Goal: Task Accomplishment & Management: Complete application form

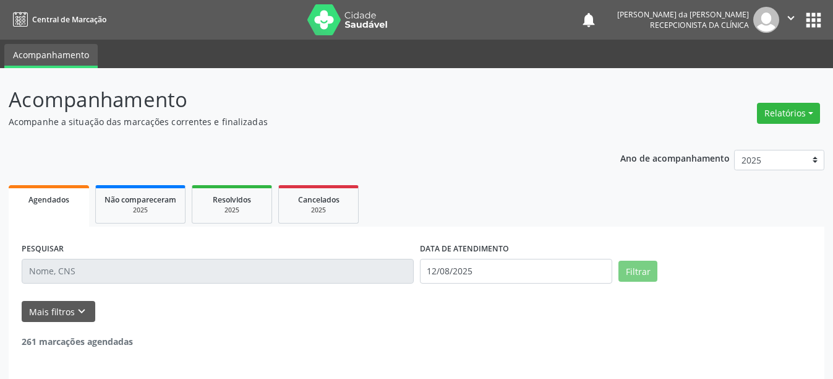
click at [147, 272] on input "text" at bounding box center [218, 271] width 392 height 25
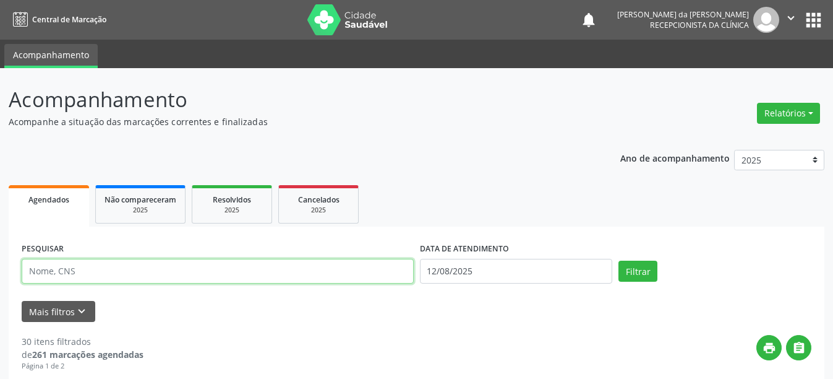
click at [145, 270] on input "text" at bounding box center [218, 271] width 392 height 25
type input "704709514658540"
click at [619, 260] on button "Filtrar" at bounding box center [638, 270] width 39 height 21
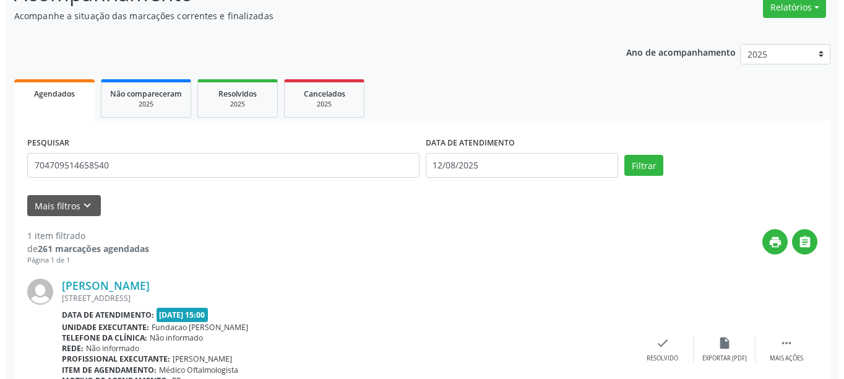
scroll to position [181, 0]
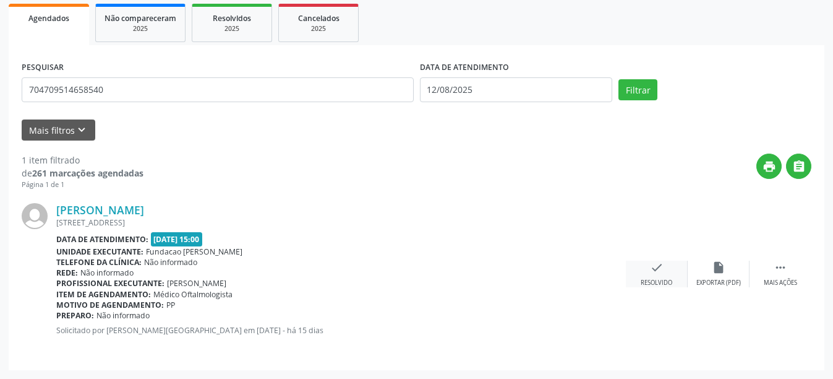
click at [660, 276] on div "check Resolvido" at bounding box center [657, 273] width 62 height 27
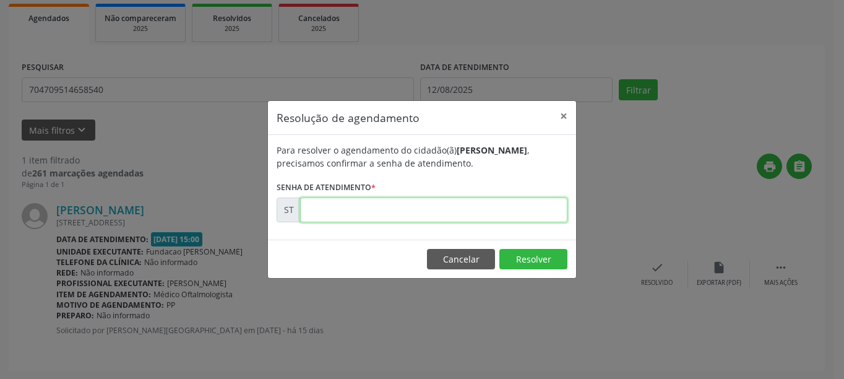
click at [445, 215] on input "text" at bounding box center [433, 209] width 267 height 25
type input "00012998"
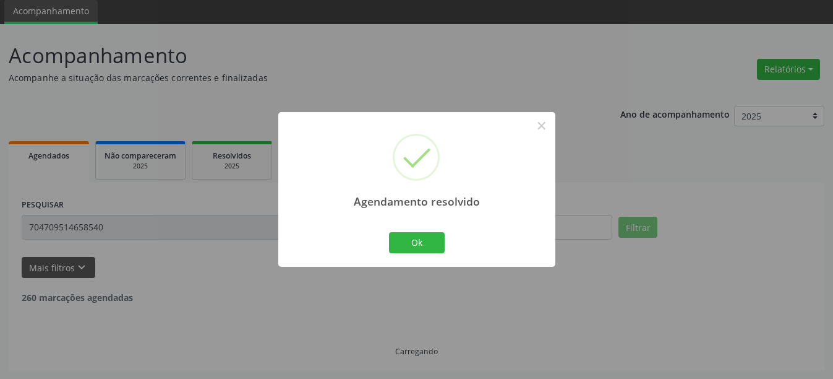
scroll to position [4, 0]
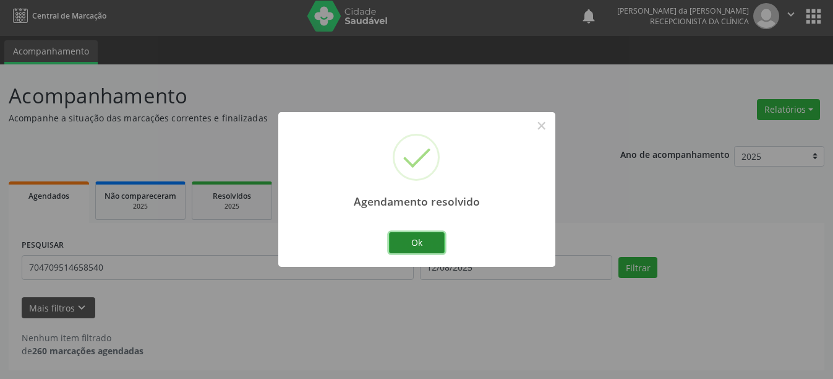
click at [406, 243] on button "Ok" at bounding box center [417, 242] width 56 height 21
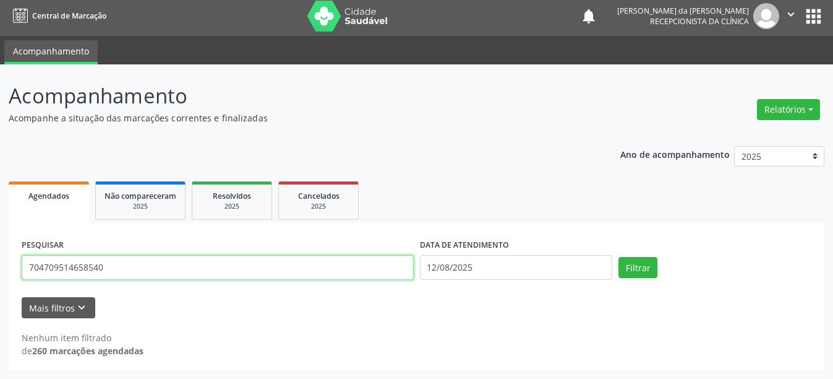
click at [121, 267] on input "704709514658540" at bounding box center [218, 267] width 392 height 25
type input "700202435615429"
click at [619, 257] on button "Filtrar" at bounding box center [638, 267] width 39 height 21
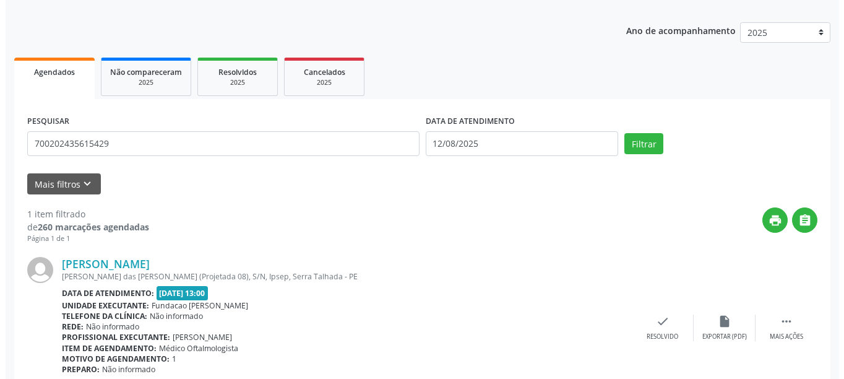
scroll to position [181, 0]
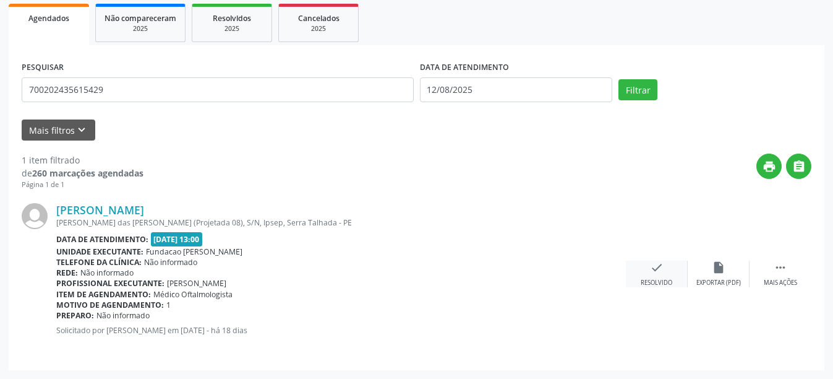
click at [668, 272] on div "check Resolvido" at bounding box center [657, 273] width 62 height 27
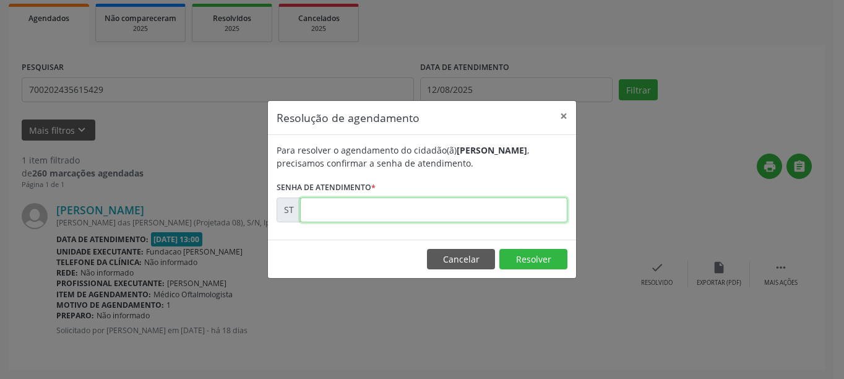
click at [381, 216] on input "text" at bounding box center [433, 209] width 267 height 25
type input "00012399"
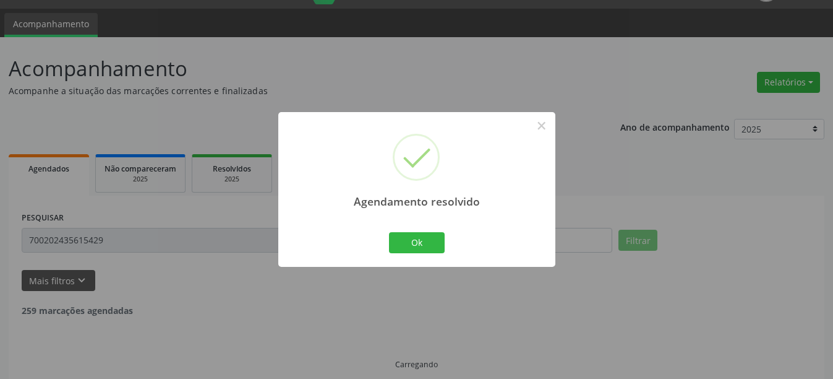
scroll to position [44, 0]
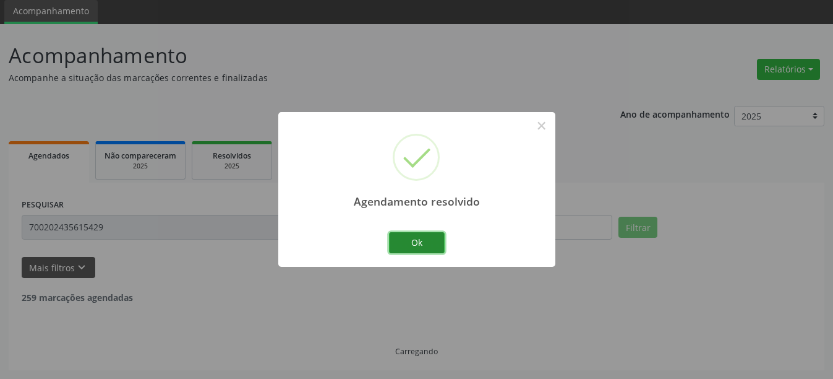
click at [406, 239] on button "Ok" at bounding box center [417, 242] width 56 height 21
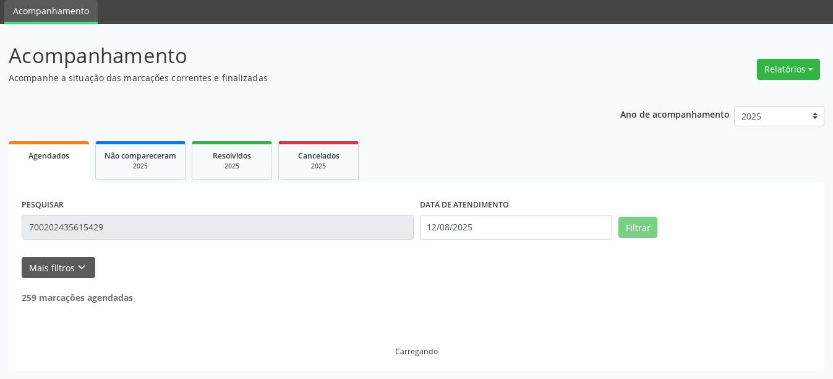
scroll to position [4, 0]
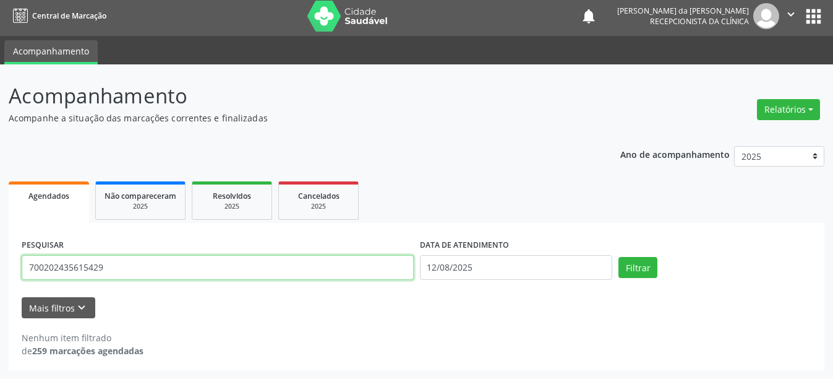
click at [174, 271] on input "700202435615429" at bounding box center [218, 267] width 392 height 25
type input "7"
type input "708200659264348"
click at [619, 257] on button "Filtrar" at bounding box center [638, 267] width 39 height 21
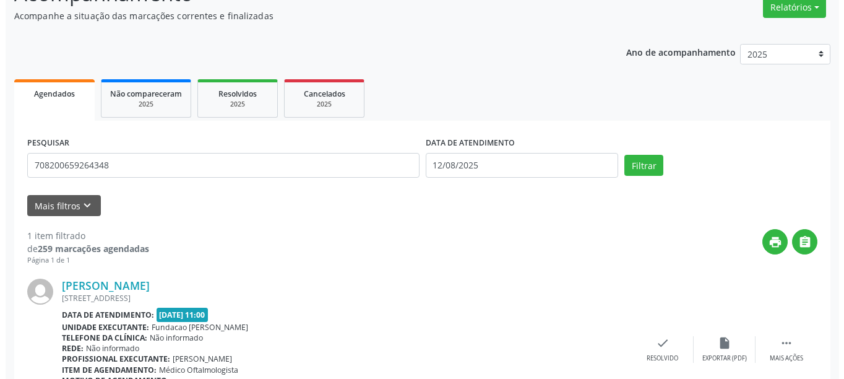
scroll to position [181, 0]
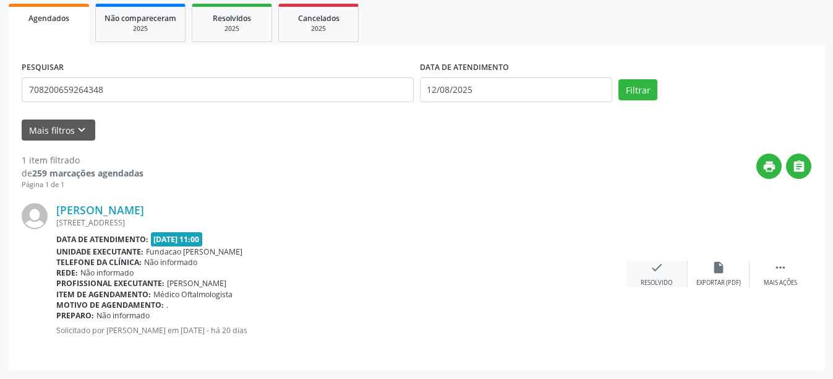
click at [669, 273] on div "check Resolvido" at bounding box center [657, 273] width 62 height 27
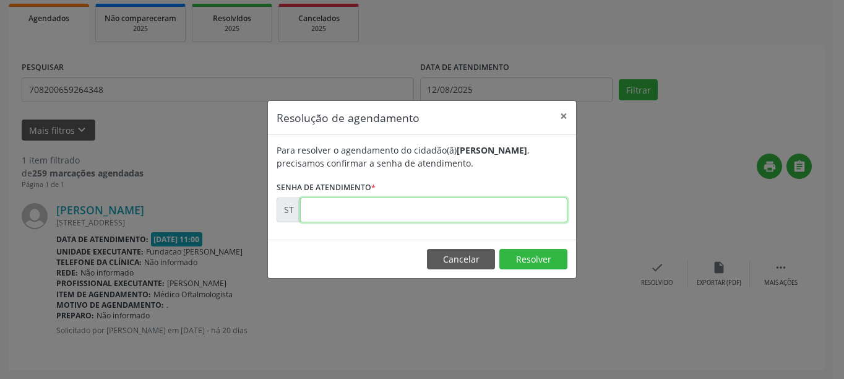
click at [375, 208] on input "text" at bounding box center [433, 209] width 267 height 25
type input "00011336"
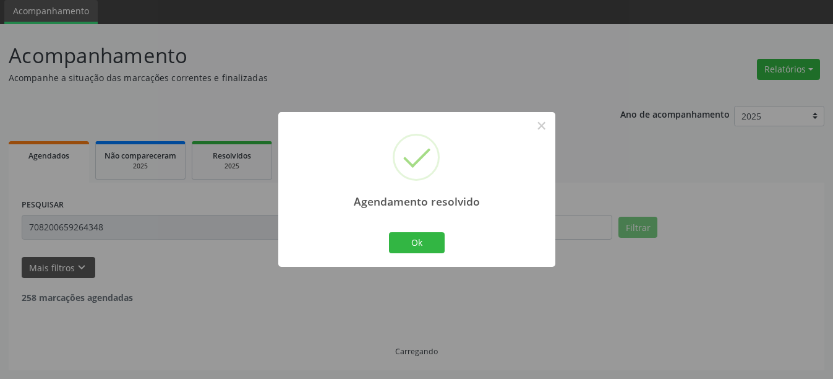
scroll to position [4, 0]
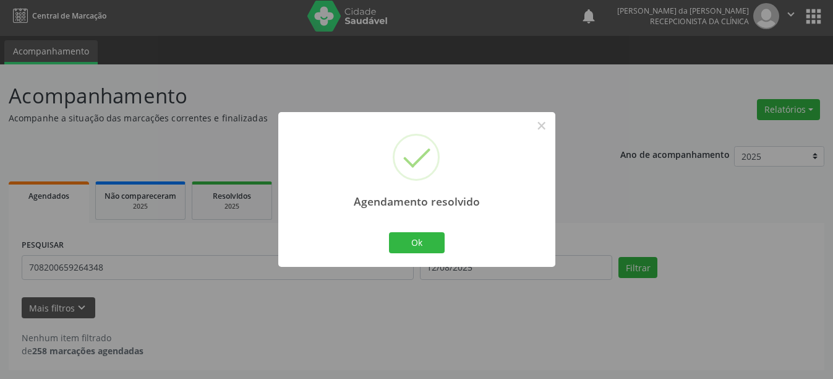
click at [453, 247] on div "Agendamento resolvido × Ok Cancel" at bounding box center [416, 189] width 277 height 154
click at [410, 248] on button "Ok" at bounding box center [417, 242] width 56 height 21
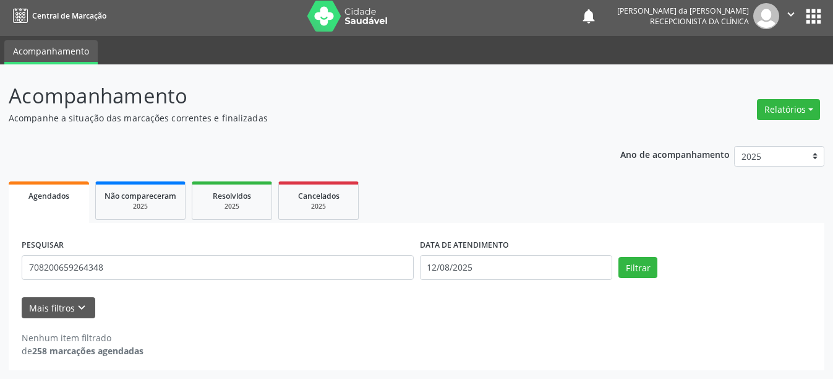
click at [165, 246] on div "PESQUISAR 708200659264348" at bounding box center [218, 262] width 398 height 53
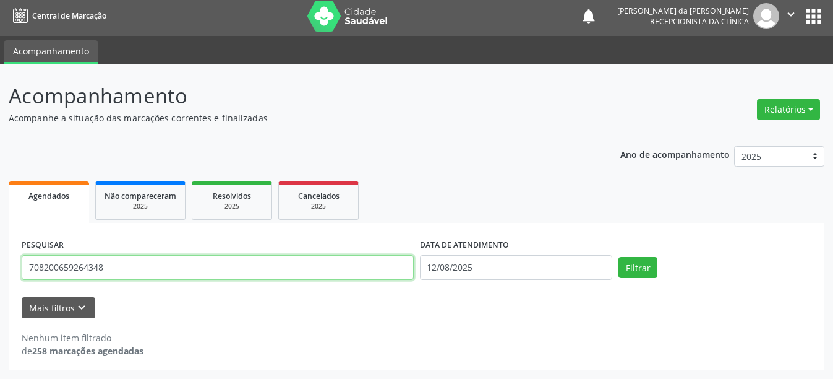
click at [144, 265] on input "708200659264348" at bounding box center [218, 267] width 392 height 25
type input "7"
type input "898003711856359"
click at [619, 257] on button "Filtrar" at bounding box center [638, 267] width 39 height 21
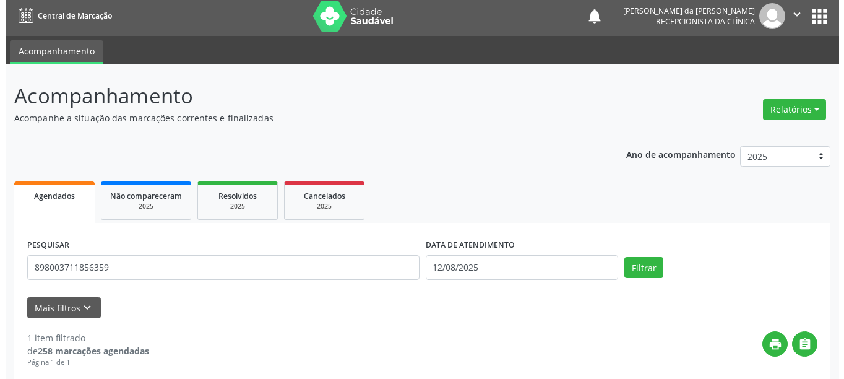
scroll to position [181, 0]
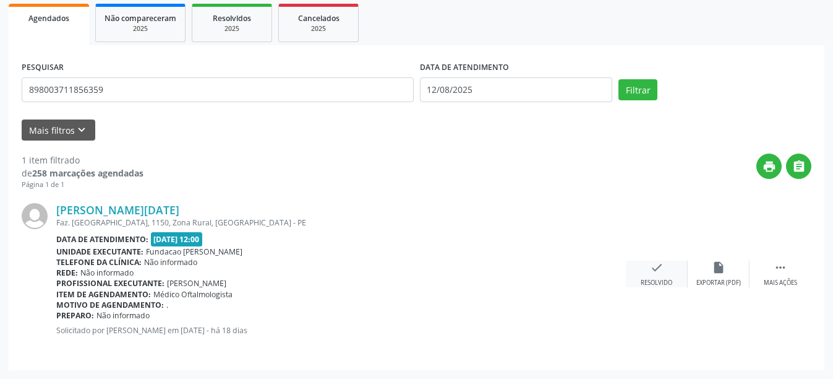
click at [668, 277] on div "check Resolvido" at bounding box center [657, 273] width 62 height 27
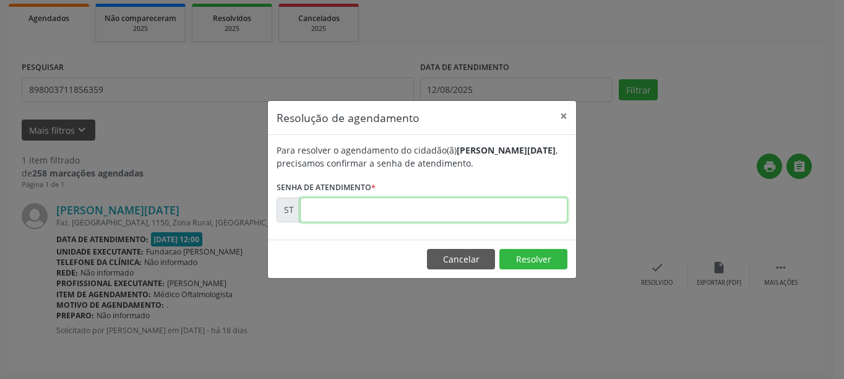
click at [408, 218] on input "text" at bounding box center [433, 209] width 267 height 25
type input "00012296"
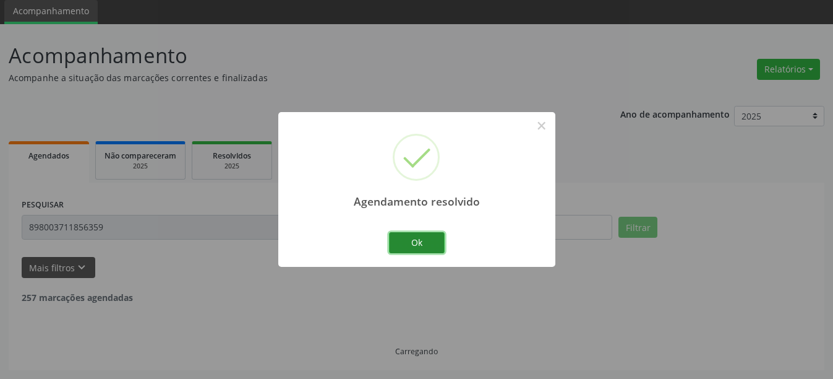
click at [430, 243] on button "Ok" at bounding box center [417, 242] width 56 height 21
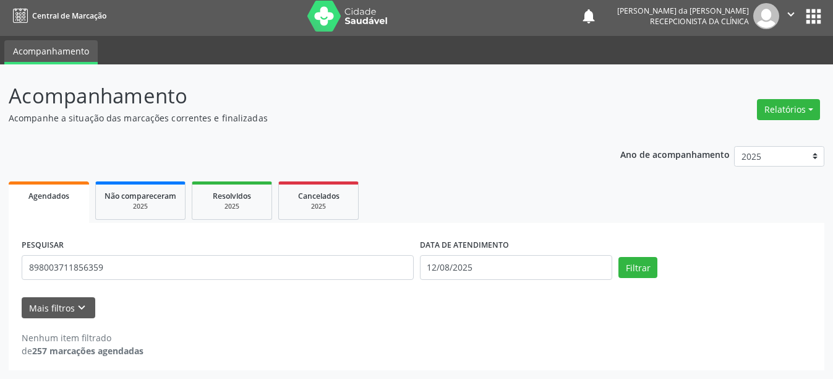
scroll to position [4, 0]
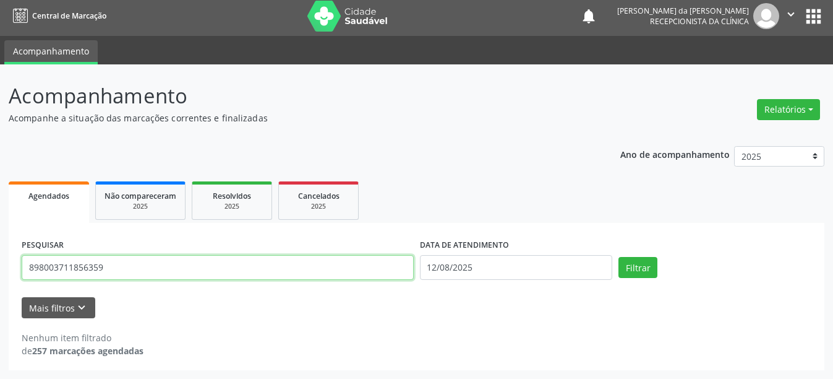
click at [113, 268] on input "898003711856359" at bounding box center [218, 267] width 392 height 25
type input "8"
type input "898050013411928"
click at [619, 257] on button "Filtrar" at bounding box center [638, 267] width 39 height 21
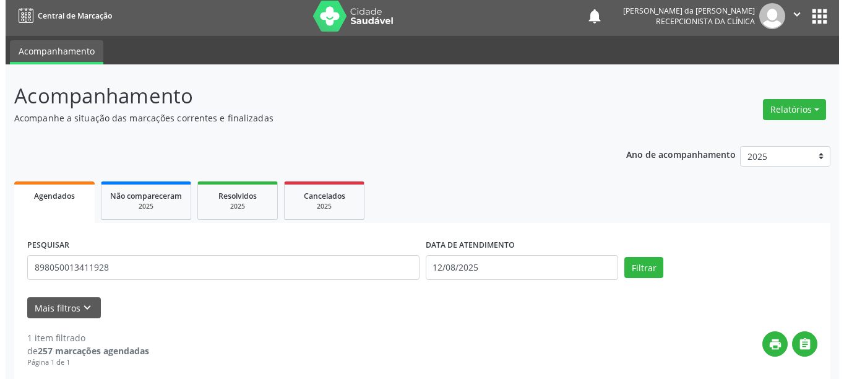
scroll to position [181, 0]
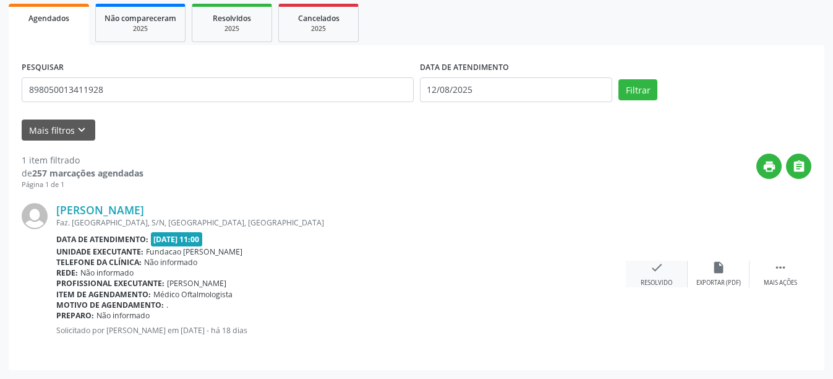
click at [657, 277] on div "check Resolvido" at bounding box center [657, 273] width 62 height 27
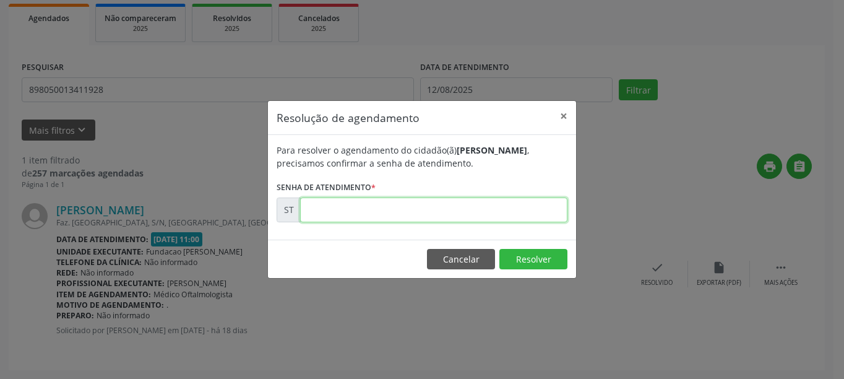
click at [544, 213] on input "text" at bounding box center [433, 209] width 267 height 25
type input "00011997"
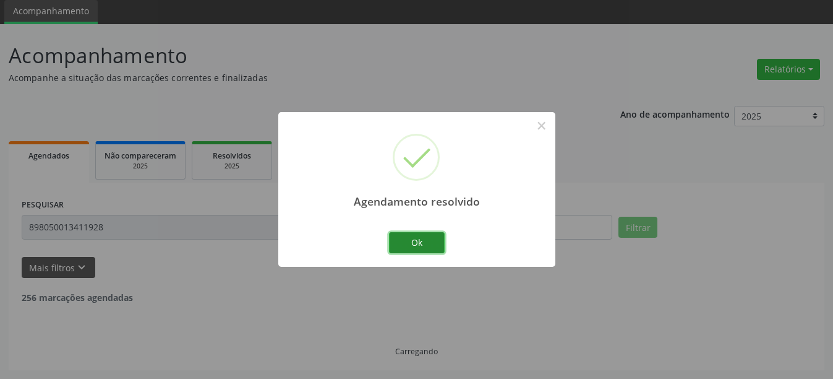
scroll to position [4, 0]
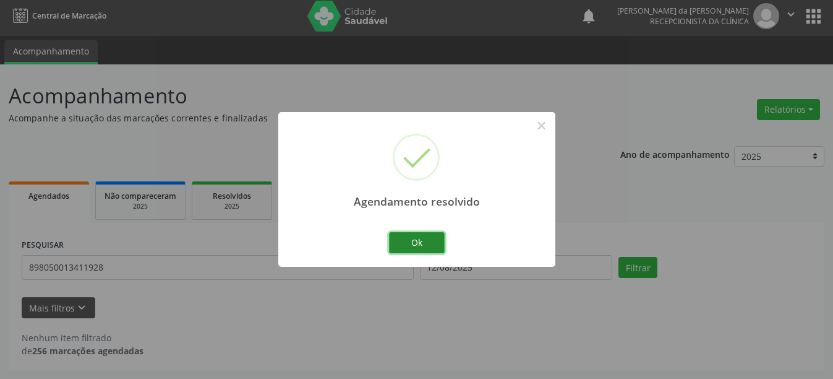
click at [430, 244] on button "Ok" at bounding box center [417, 242] width 56 height 21
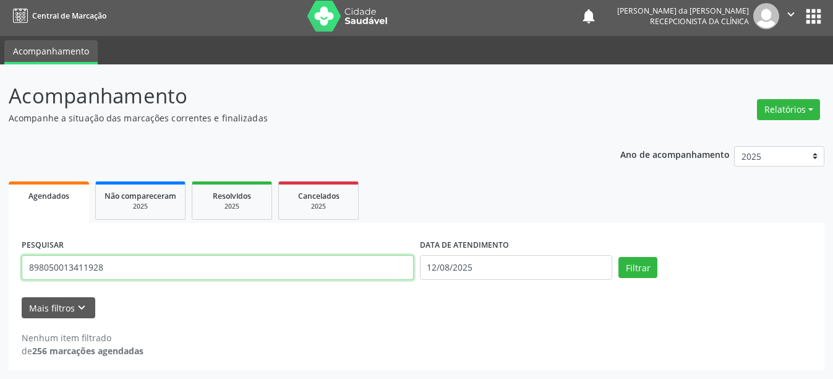
click at [124, 271] on input "898050013411928" at bounding box center [218, 267] width 392 height 25
type input "8"
type input "704800061312142"
click at [619, 257] on button "Filtrar" at bounding box center [638, 267] width 39 height 21
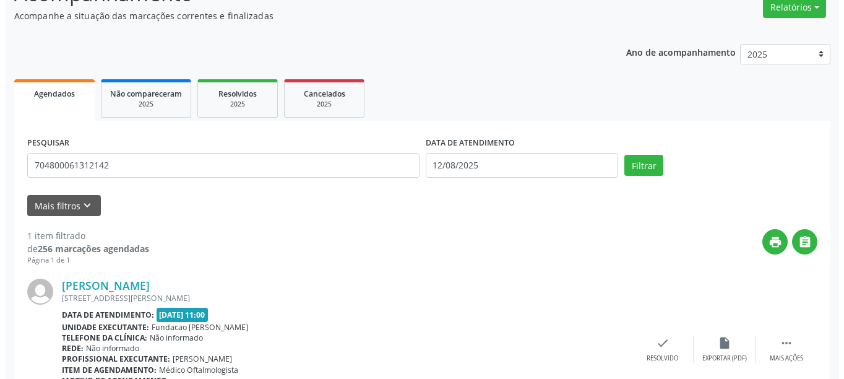
scroll to position [168, 0]
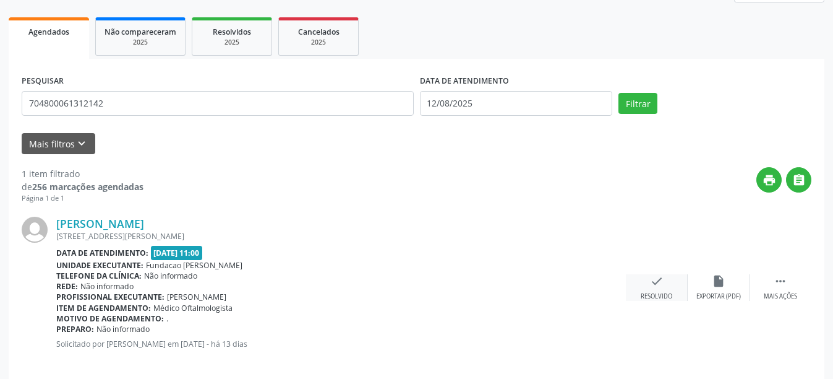
click at [665, 291] on div "check Resolvido" at bounding box center [657, 287] width 62 height 27
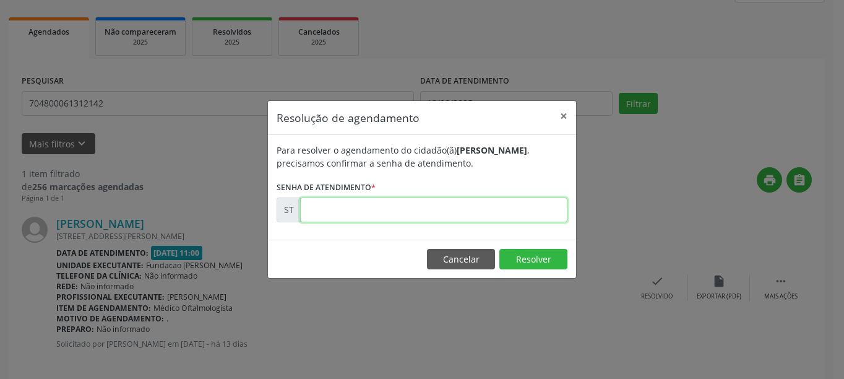
click at [446, 207] on input "text" at bounding box center [433, 209] width 267 height 25
type input "00013864"
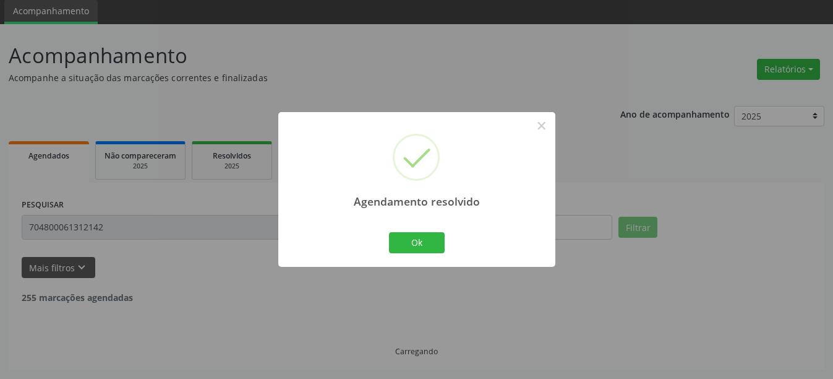
scroll to position [4, 0]
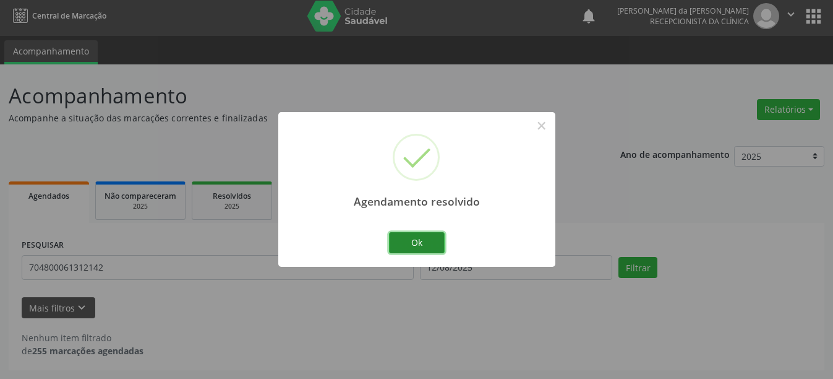
click at [393, 246] on button "Ok" at bounding box center [417, 242] width 56 height 21
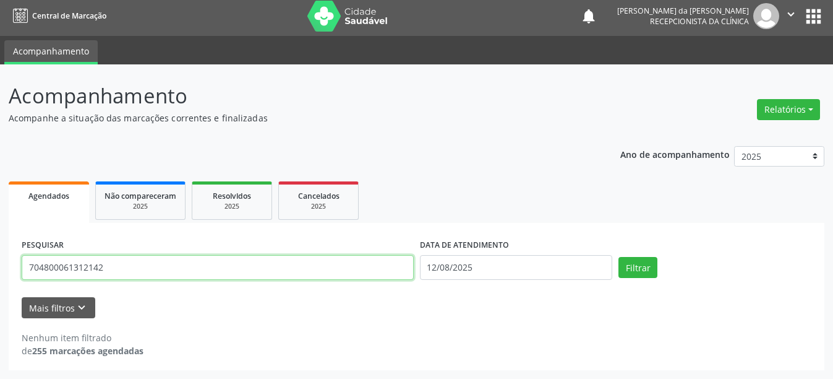
click at [182, 273] on input "704800061312142" at bounding box center [218, 267] width 392 height 25
type input "7"
type input "163775772660002"
click at [619, 257] on button "Filtrar" at bounding box center [638, 267] width 39 height 21
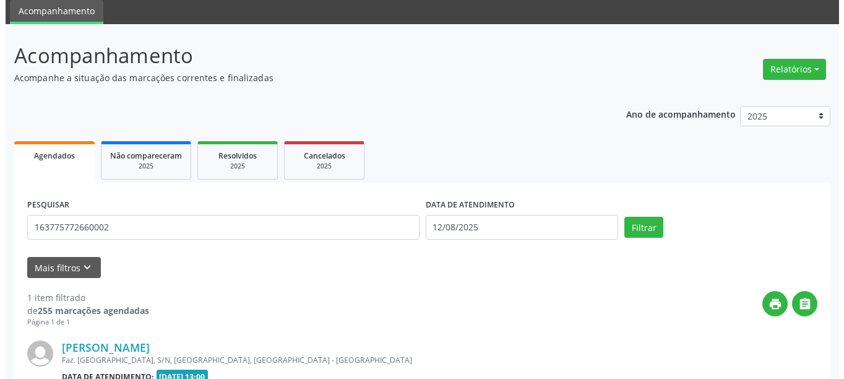
scroll to position [106, 0]
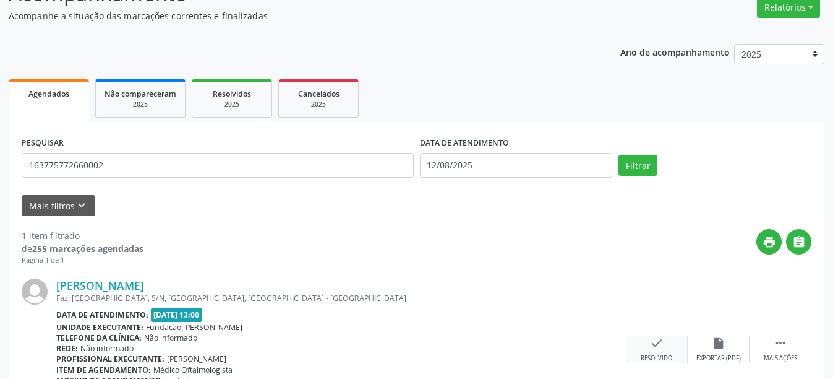
click at [660, 342] on icon "check" at bounding box center [657, 343] width 14 height 14
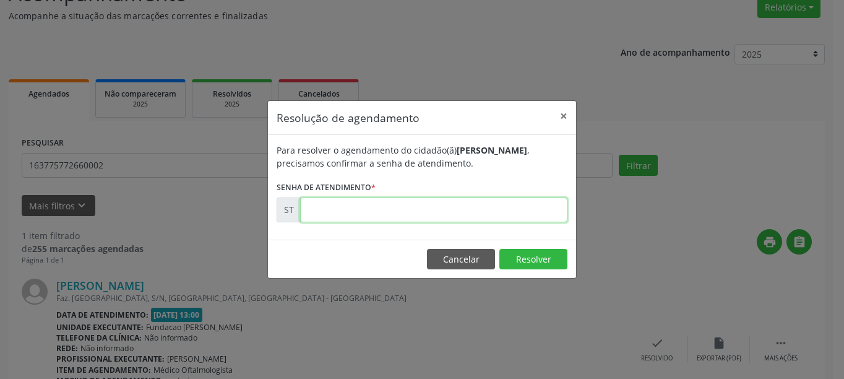
click at [356, 208] on input "text" at bounding box center [433, 209] width 267 height 25
type input "00012421"
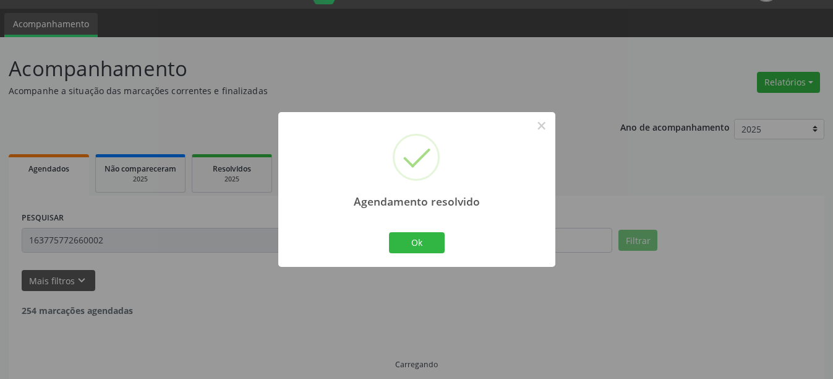
scroll to position [4, 0]
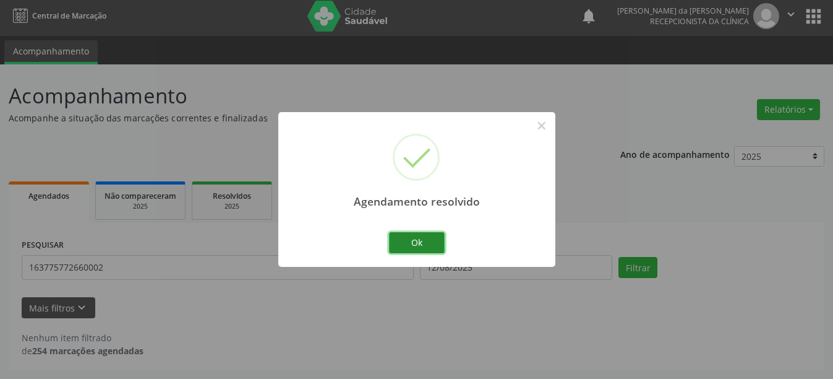
click at [420, 245] on button "Ok" at bounding box center [417, 242] width 56 height 21
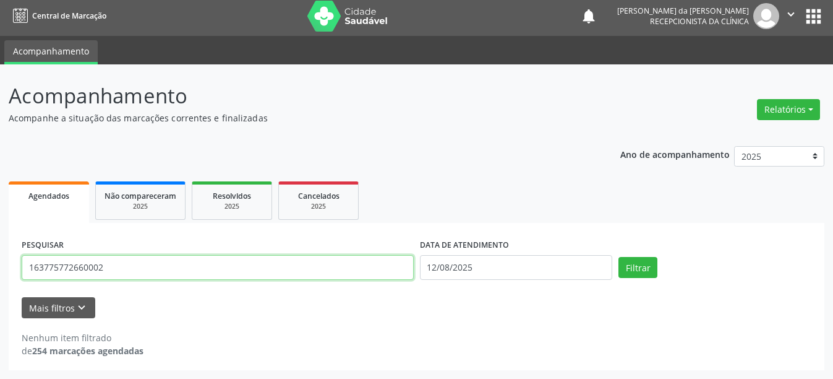
click at [113, 273] on input "163775772660002" at bounding box center [218, 267] width 392 height 25
type input "1"
type input "898003742722958"
click at [619, 257] on button "Filtrar" at bounding box center [638, 267] width 39 height 21
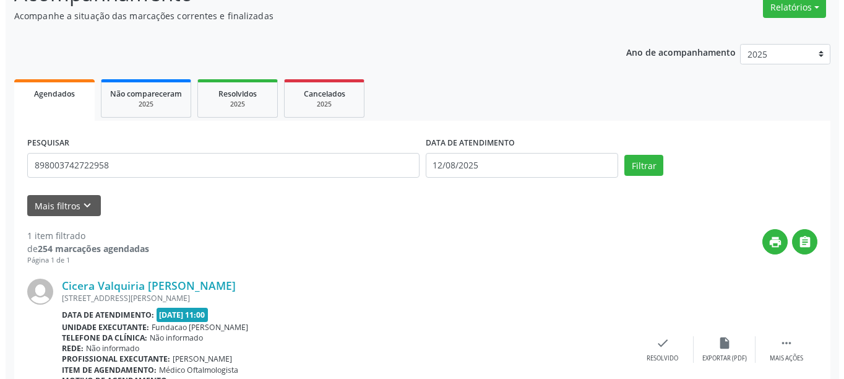
scroll to position [181, 0]
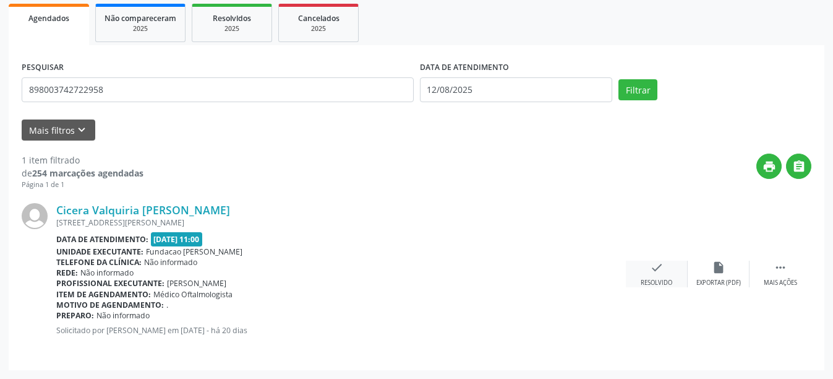
click at [664, 265] on div "check Resolvido" at bounding box center [657, 273] width 62 height 27
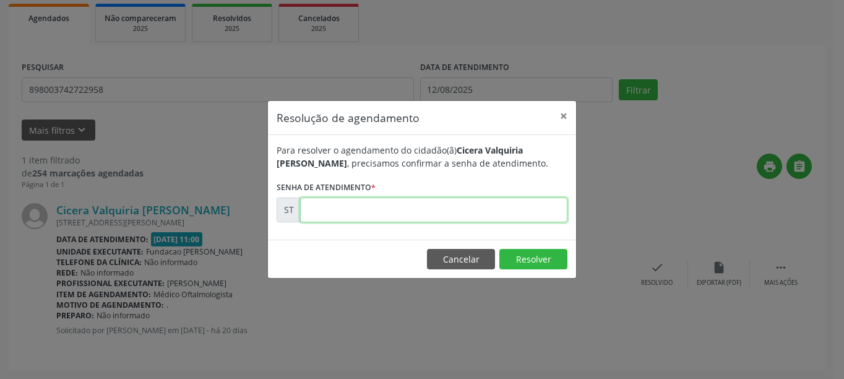
click at [311, 215] on input "text" at bounding box center [433, 209] width 267 height 25
type input "00011326"
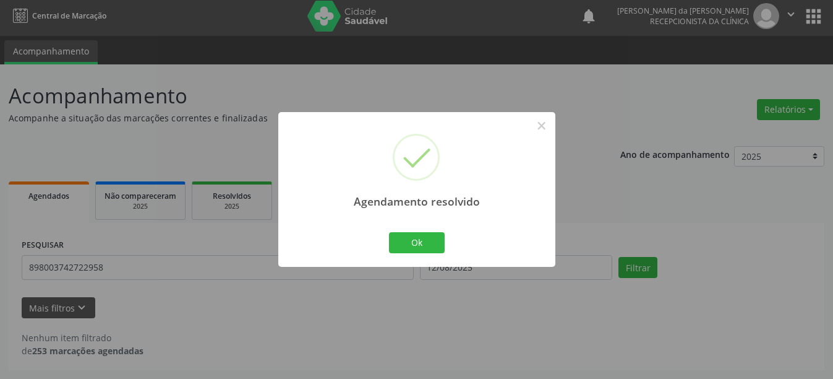
scroll to position [4, 0]
click at [413, 241] on button "Ok" at bounding box center [417, 242] width 56 height 21
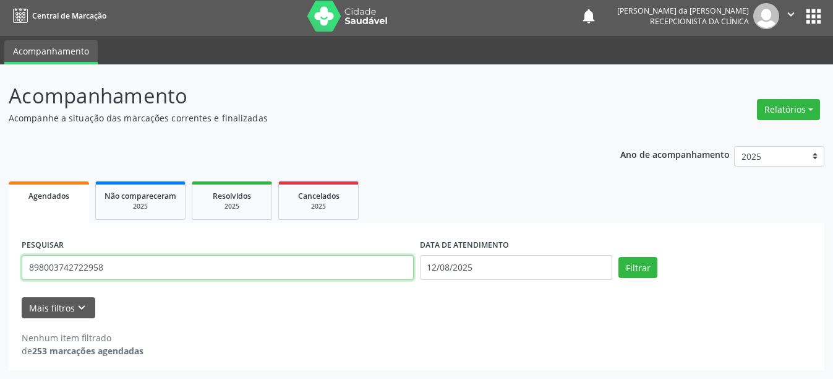
click at [107, 277] on input "898003742722958" at bounding box center [218, 267] width 392 height 25
type input "8"
type input "705205495673771"
click at [619, 257] on button "Filtrar" at bounding box center [638, 267] width 39 height 21
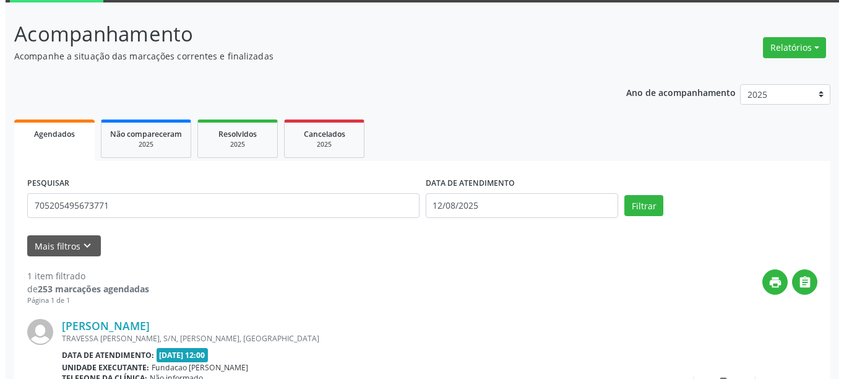
scroll to position [181, 0]
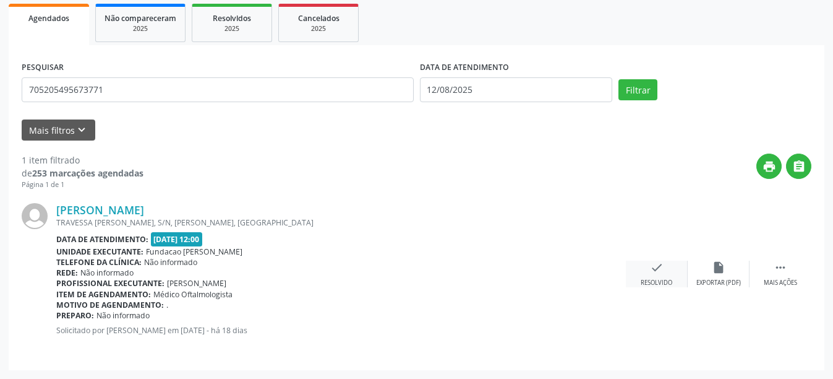
click at [659, 281] on div "Resolvido" at bounding box center [657, 282] width 32 height 9
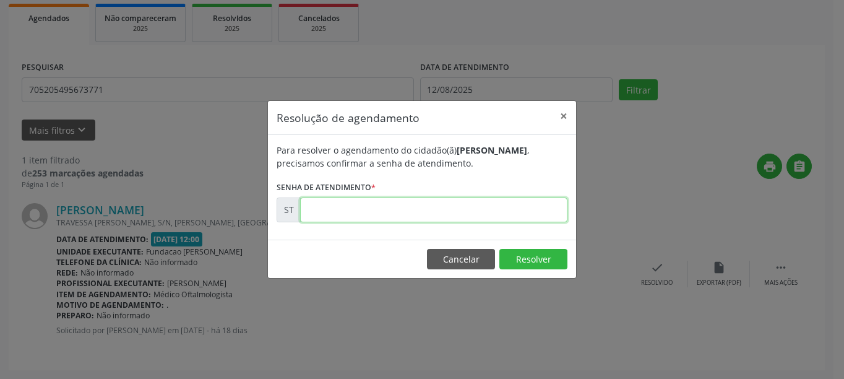
click at [410, 204] on input "text" at bounding box center [433, 209] width 267 height 25
type input "00012167"
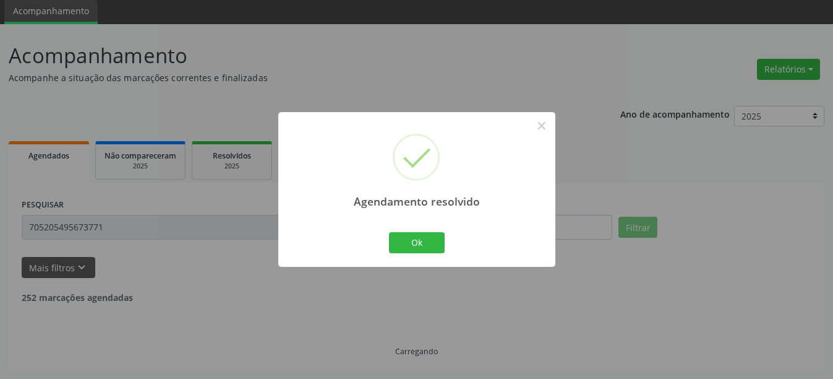
scroll to position [4, 0]
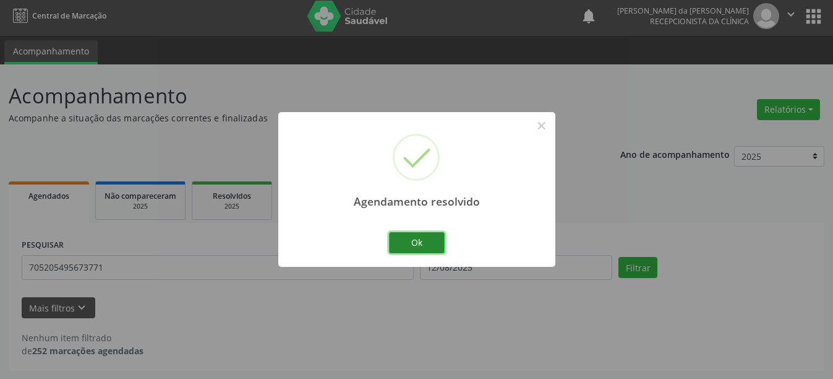
click at [406, 249] on button "Ok" at bounding box center [417, 242] width 56 height 21
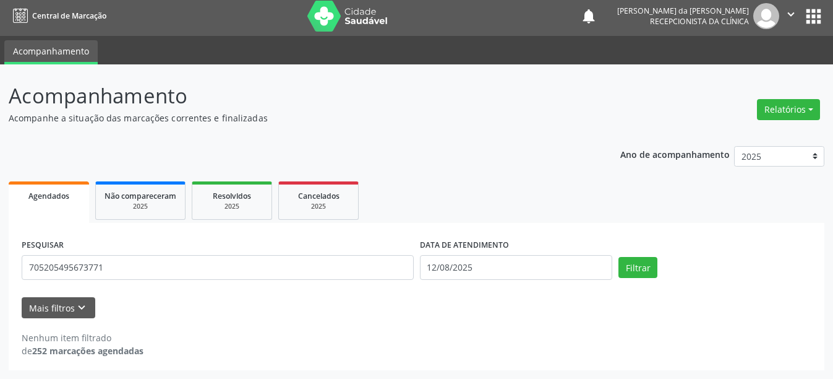
click at [214, 281] on div "PESQUISAR 705205495673771" at bounding box center [218, 262] width 398 height 53
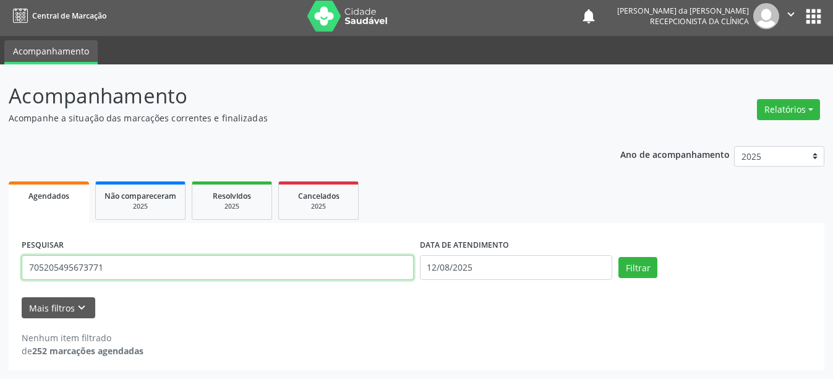
click at [205, 274] on input "705205495673771" at bounding box center [218, 267] width 392 height 25
type input "7"
type input "702505371236232"
click at [619, 257] on button "Filtrar" at bounding box center [638, 267] width 39 height 21
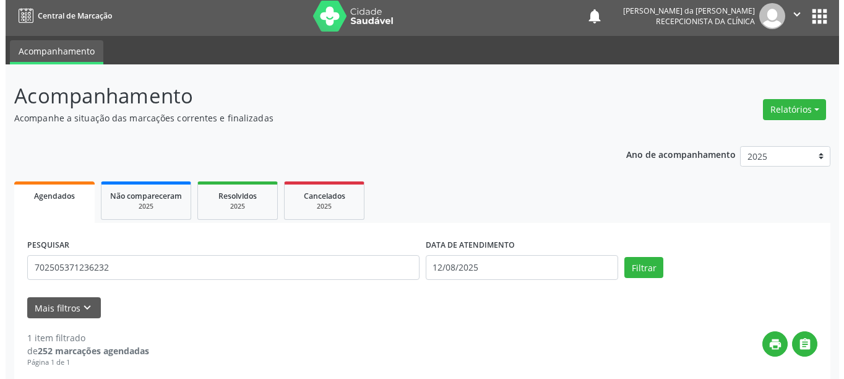
scroll to position [181, 0]
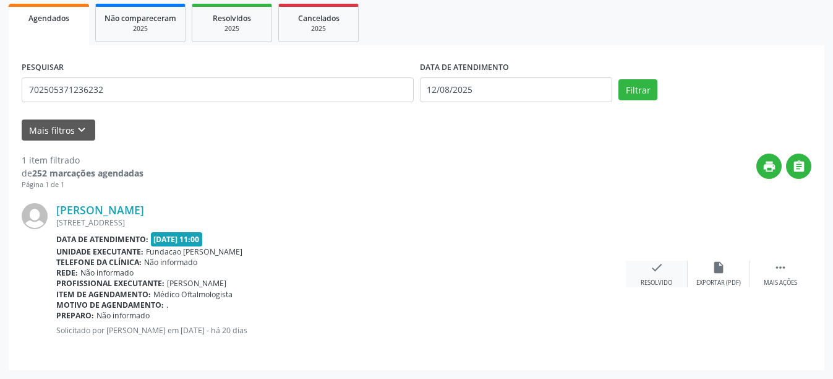
click at [645, 277] on div "check Resolvido" at bounding box center [657, 273] width 62 height 27
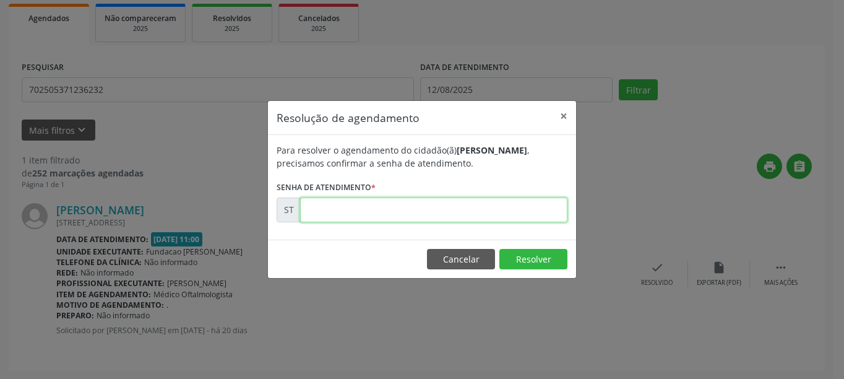
click at [329, 215] on input "text" at bounding box center [433, 209] width 267 height 25
type input "00011332"
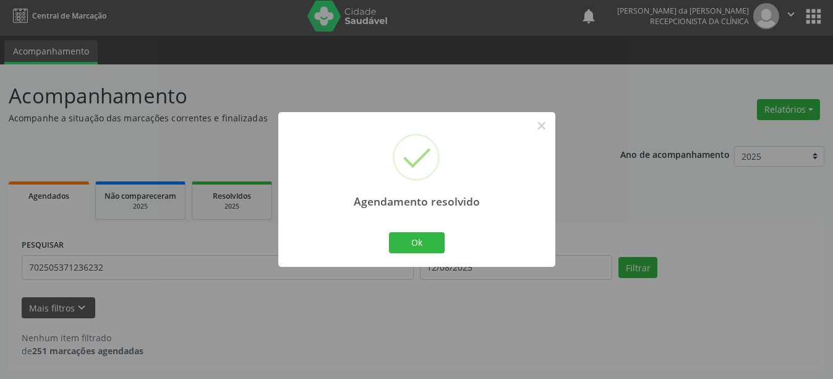
scroll to position [4, 0]
click at [403, 250] on button "Ok" at bounding box center [417, 242] width 56 height 21
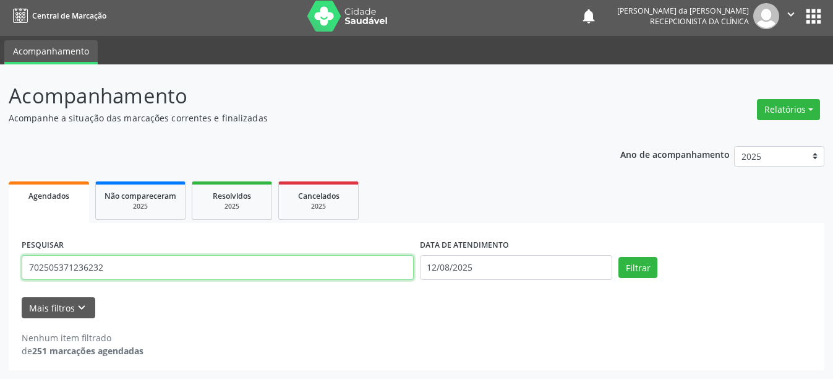
click at [257, 256] on input "702505371236232" at bounding box center [218, 267] width 392 height 25
type input "708408229195168"
click at [619, 257] on button "Filtrar" at bounding box center [638, 267] width 39 height 21
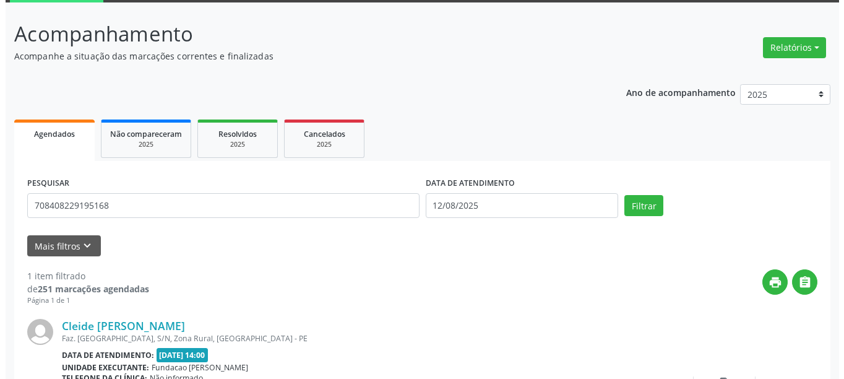
scroll to position [181, 0]
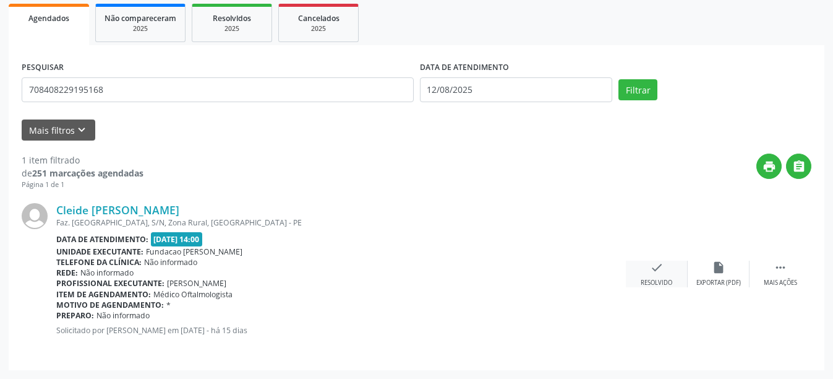
click at [668, 277] on div "check Resolvido" at bounding box center [657, 273] width 62 height 27
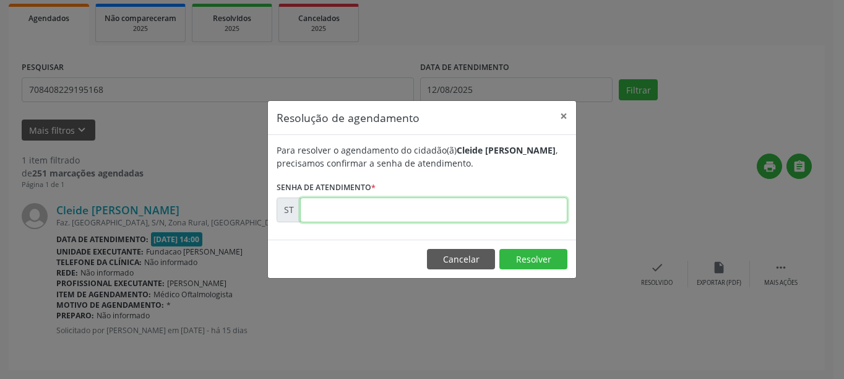
click at [437, 216] on input "text" at bounding box center [433, 209] width 267 height 25
type input "00012485"
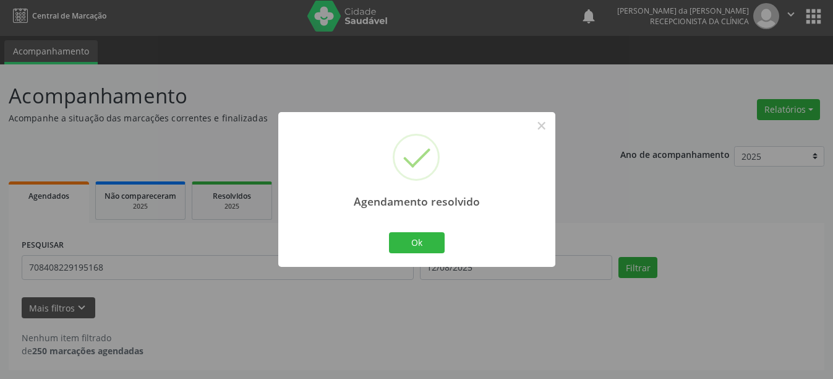
scroll to position [4, 0]
click at [423, 251] on button "Ok" at bounding box center [417, 242] width 56 height 21
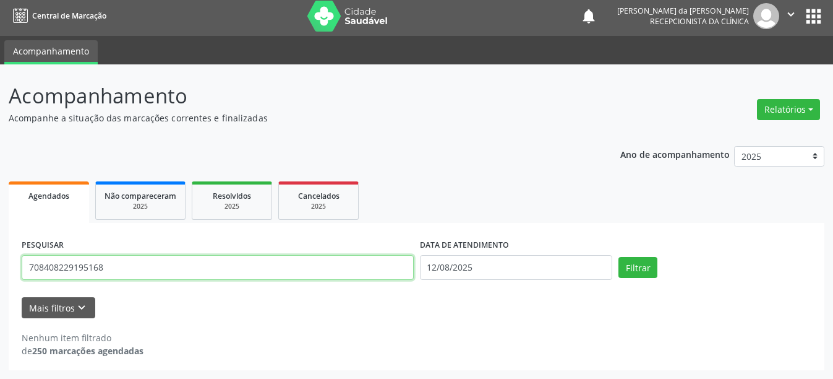
click at [307, 267] on input "708408229195168" at bounding box center [218, 267] width 392 height 25
type input "7"
type input "898003403962018"
click at [619, 257] on button "Filtrar" at bounding box center [638, 267] width 39 height 21
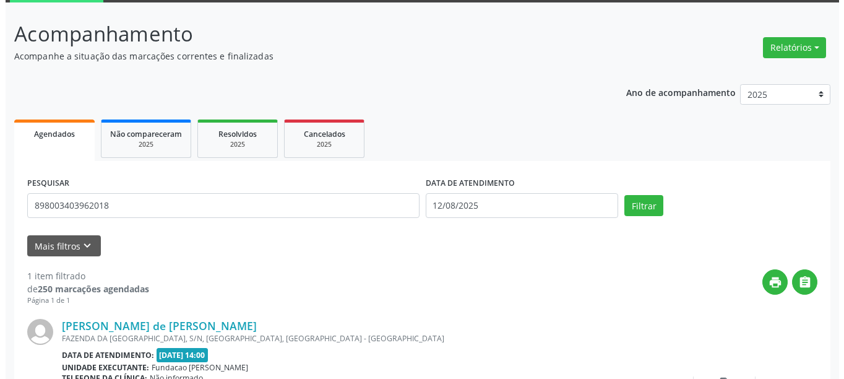
scroll to position [181, 0]
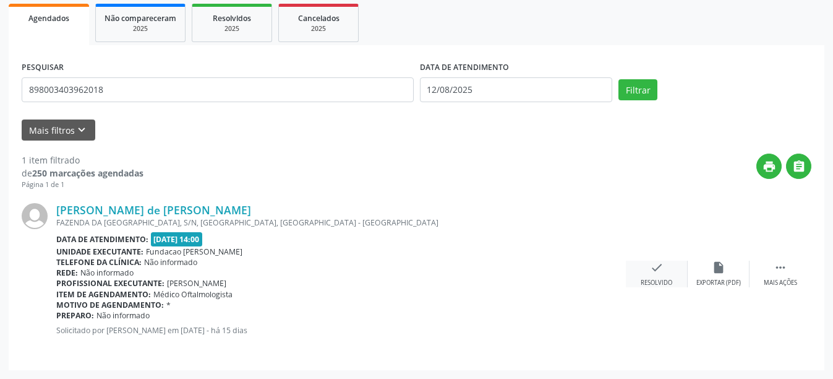
click at [664, 270] on div "check Resolvido" at bounding box center [657, 273] width 62 height 27
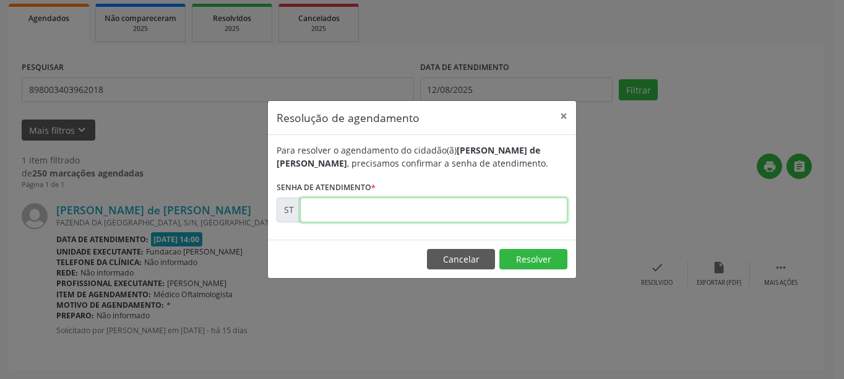
click at [317, 211] on input "text" at bounding box center [433, 209] width 267 height 25
type input "00012495"
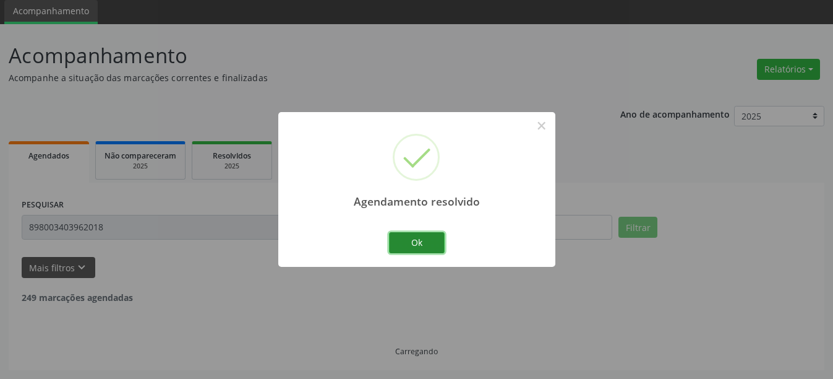
click at [421, 242] on button "Ok" at bounding box center [417, 242] width 56 height 21
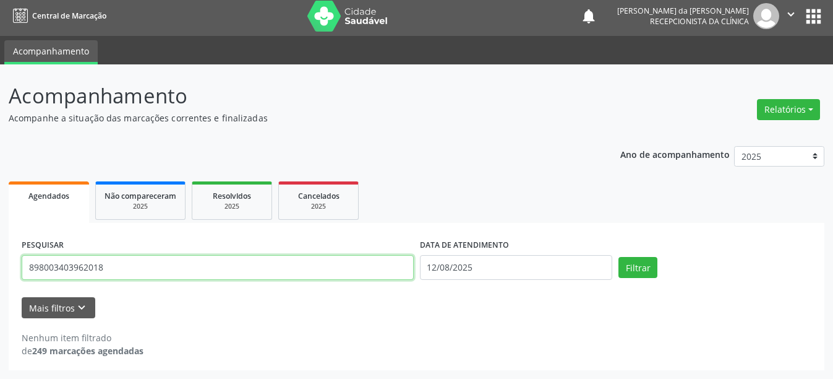
click at [119, 275] on input "898003403962018" at bounding box center [218, 267] width 392 height 25
type input "8"
type input "700208447275720"
click at [619, 257] on button "Filtrar" at bounding box center [638, 267] width 39 height 21
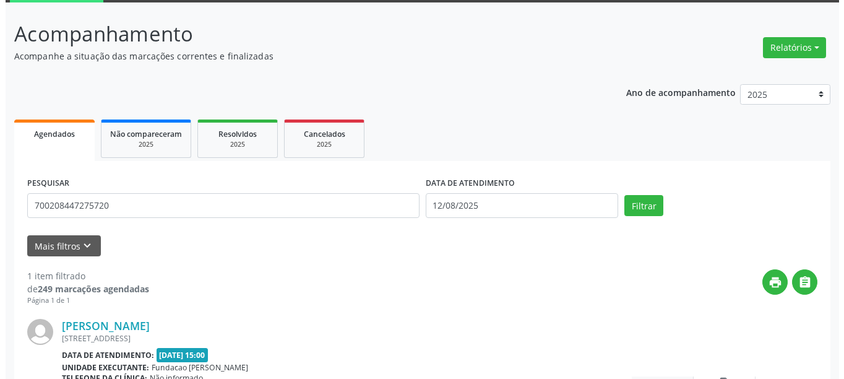
scroll to position [127, 0]
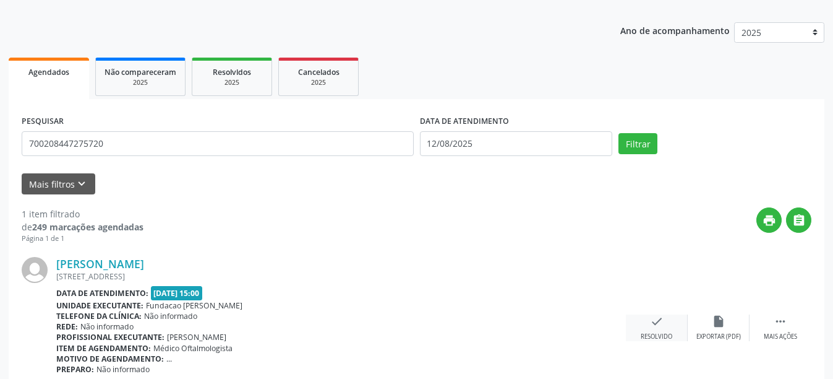
click at [652, 332] on div "Resolvido" at bounding box center [657, 336] width 32 height 9
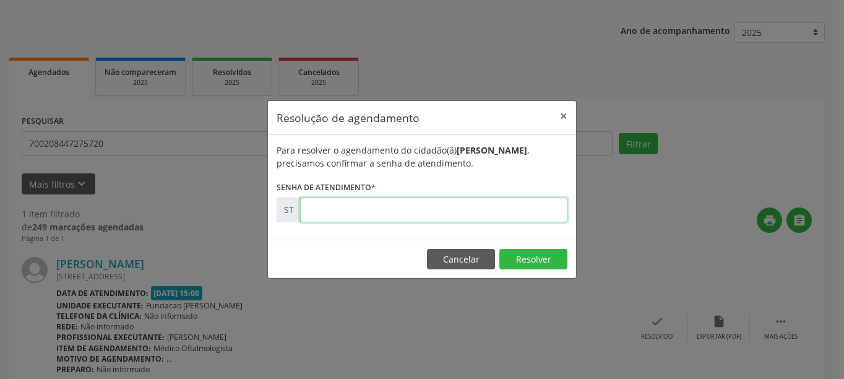
click at [353, 219] on input "text" at bounding box center [433, 209] width 267 height 25
type input "00015269"
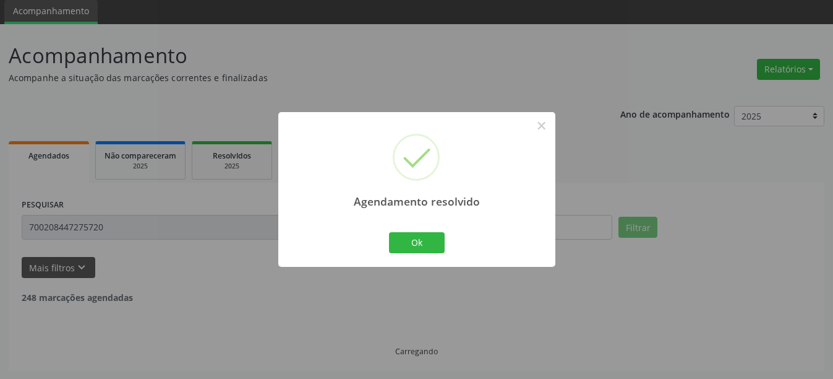
scroll to position [4, 0]
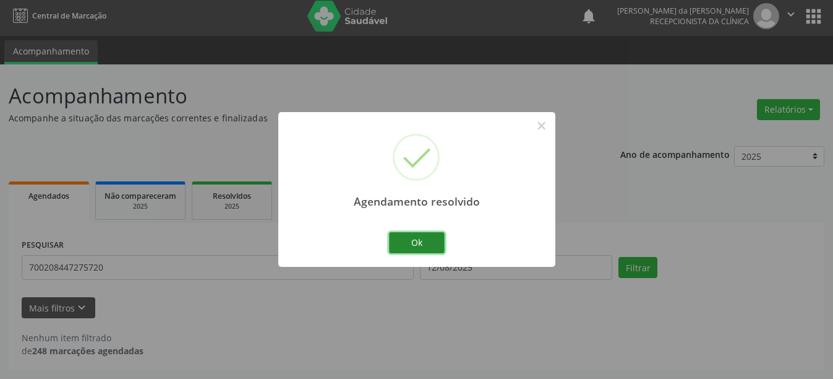
click at [433, 243] on button "Ok" at bounding box center [417, 242] width 56 height 21
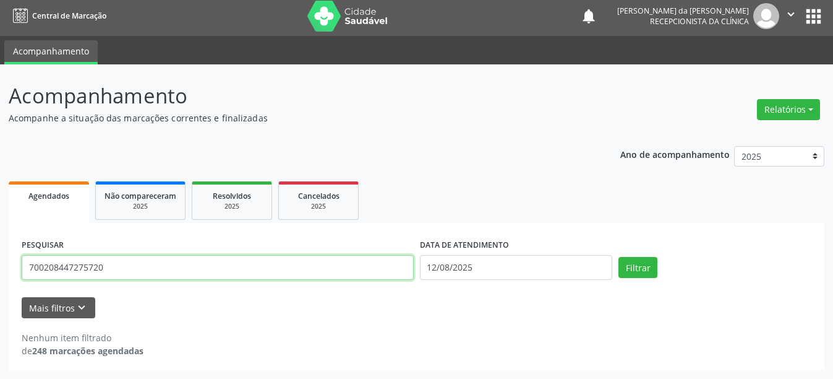
click at [135, 272] on input "700208447275720" at bounding box center [218, 267] width 392 height 25
type input "7"
type input "705608477406812"
click at [619, 257] on button "Filtrar" at bounding box center [638, 267] width 39 height 21
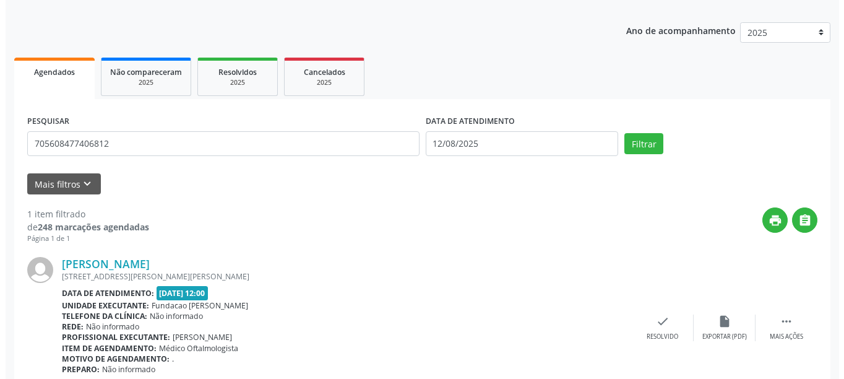
scroll to position [181, 0]
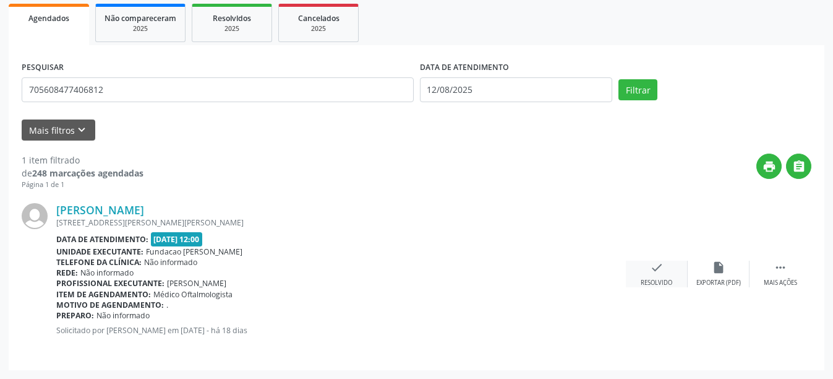
click at [661, 280] on div "Resolvido" at bounding box center [657, 282] width 32 height 9
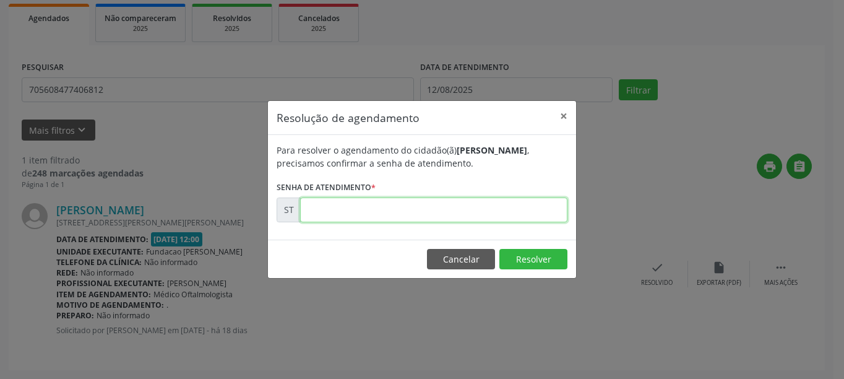
click at [404, 213] on input "text" at bounding box center [433, 209] width 267 height 25
type input "00012237"
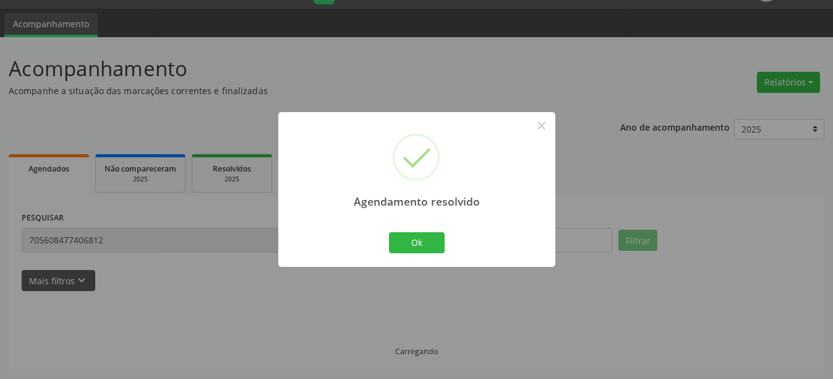
scroll to position [4, 0]
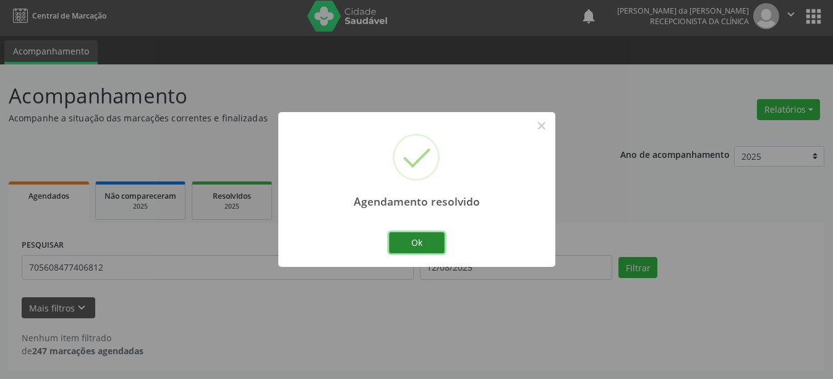
click at [423, 243] on button "Ok" at bounding box center [417, 242] width 56 height 21
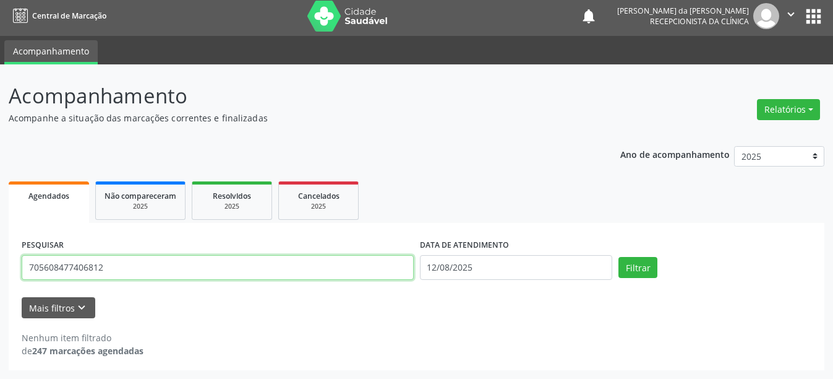
click at [184, 268] on input "705608477406812" at bounding box center [218, 267] width 392 height 25
type input "700908987388197"
click at [619, 257] on button "Filtrar" at bounding box center [638, 267] width 39 height 21
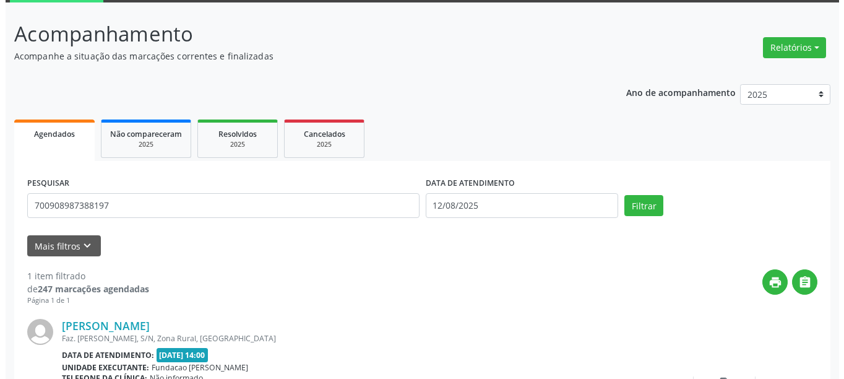
scroll to position [181, 0]
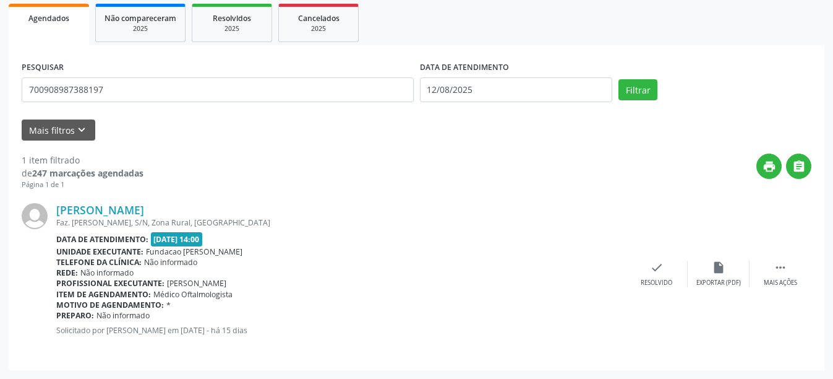
click at [647, 290] on div "[PERSON_NAME] Faz. [PERSON_NAME], S/N, Zona Rural, [GEOGRAPHIC_DATA] Data de at…" at bounding box center [417, 273] width 790 height 167
click at [653, 273] on icon "check" at bounding box center [657, 267] width 14 height 14
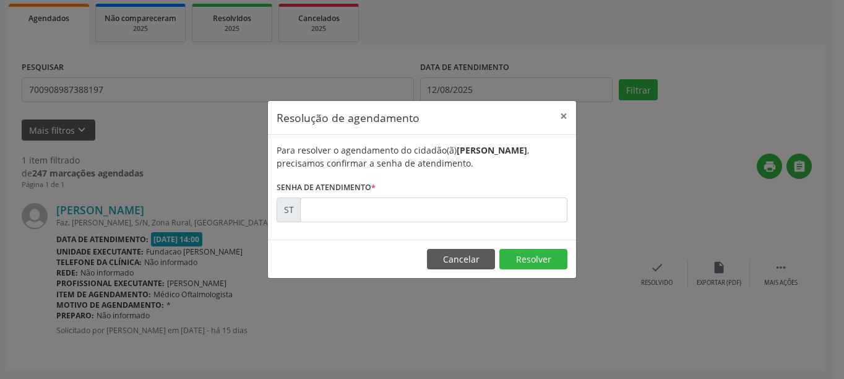
click at [439, 224] on div "Para resolver o agendamento do cidadão(ã) [PERSON_NAME] , precisamos confirmar …" at bounding box center [422, 187] width 308 height 105
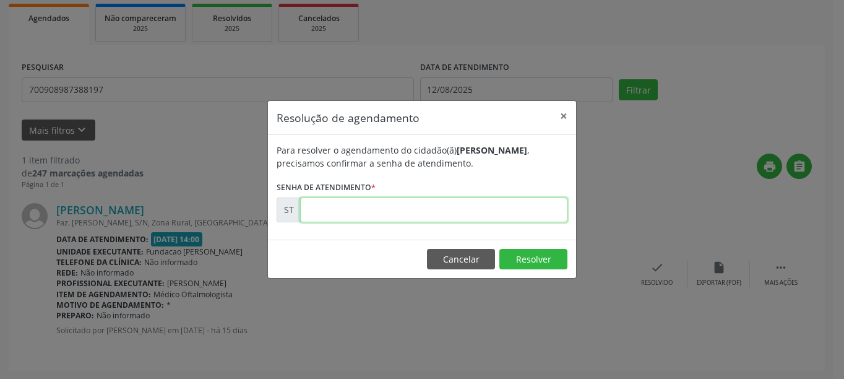
click at [438, 216] on input "text" at bounding box center [433, 209] width 267 height 25
type input "00012510"
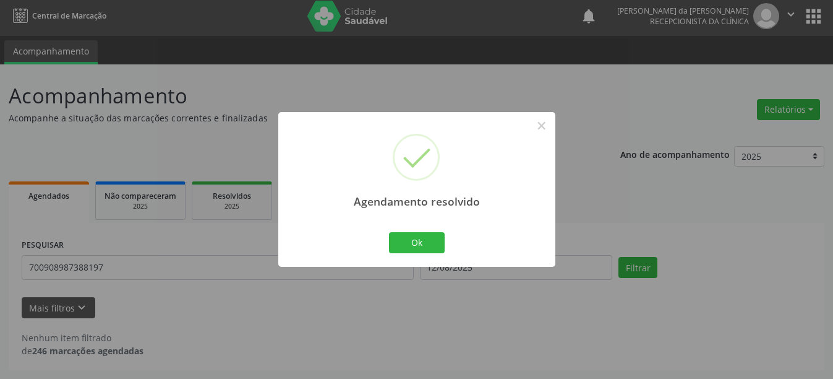
scroll to position [4, 0]
click at [432, 238] on button "Ok" at bounding box center [417, 242] width 56 height 21
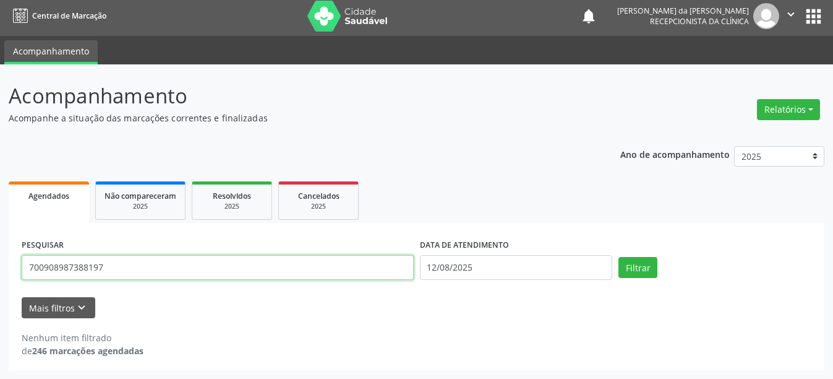
click at [352, 267] on input "700908987388197" at bounding box center [218, 267] width 392 height 25
type input "7"
type input "898005809097784"
click at [619, 257] on button "Filtrar" at bounding box center [638, 267] width 39 height 21
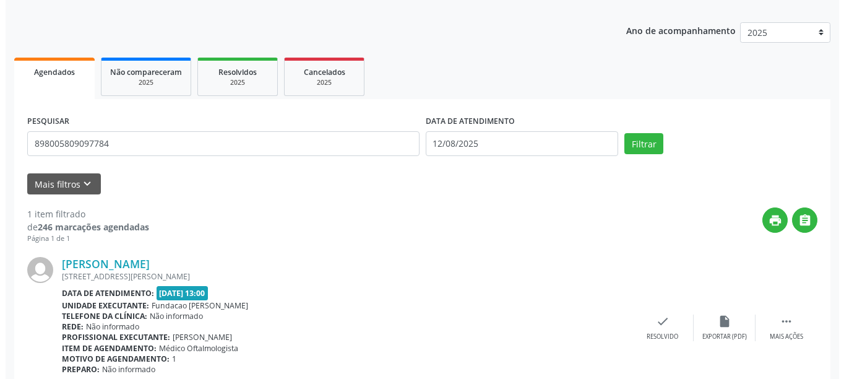
scroll to position [181, 0]
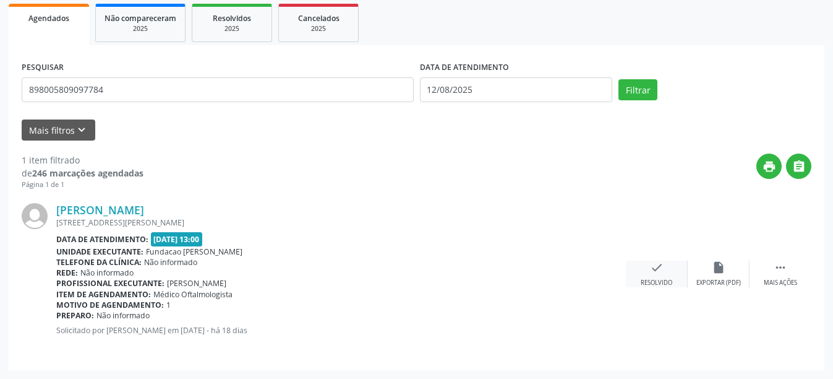
click at [661, 273] on icon "check" at bounding box center [657, 267] width 14 height 14
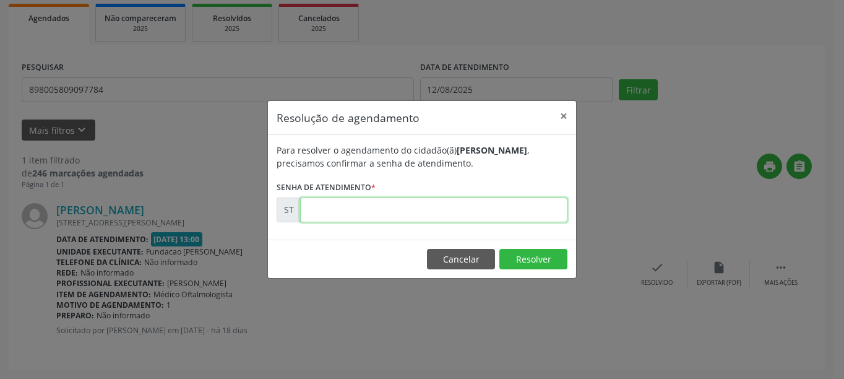
click at [450, 202] on input "text" at bounding box center [433, 209] width 267 height 25
type input "00012416"
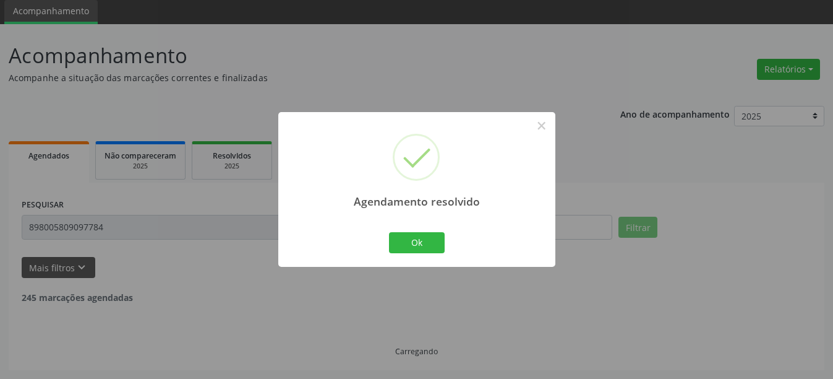
scroll to position [4, 0]
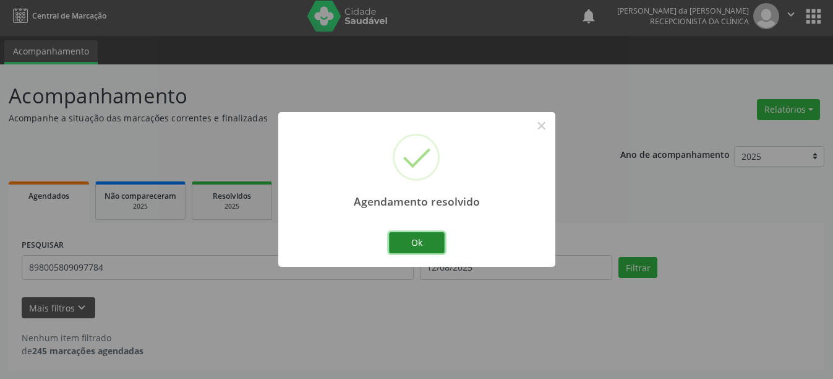
click at [437, 243] on button "Ok" at bounding box center [417, 242] width 56 height 21
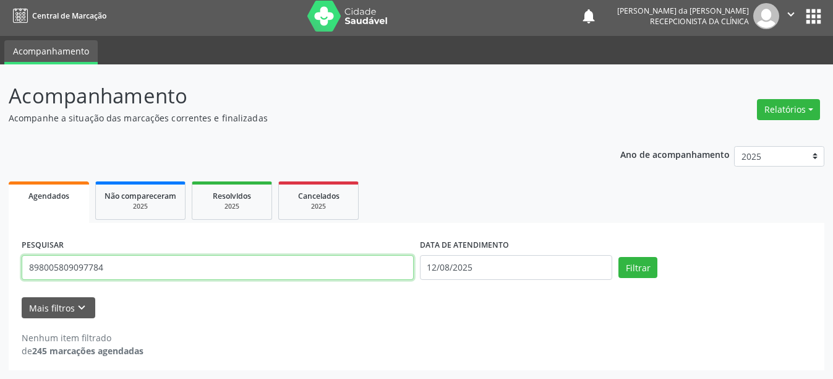
click at [121, 268] on input "898005809097784" at bounding box center [218, 267] width 392 height 25
type input "8"
type input "709607675339978"
click at [619, 257] on button "Filtrar" at bounding box center [638, 267] width 39 height 21
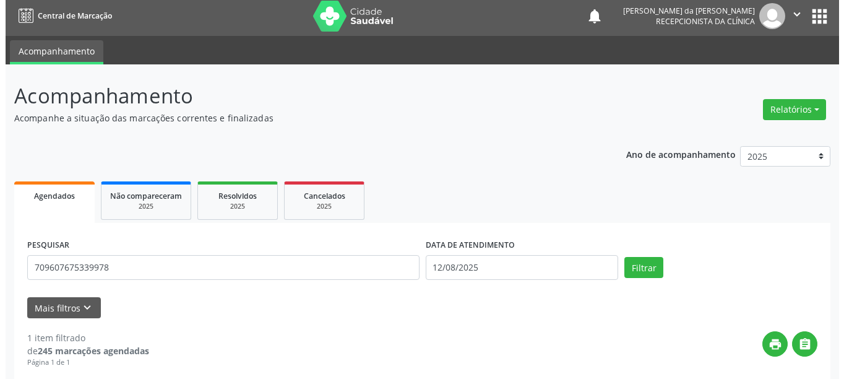
scroll to position [127, 0]
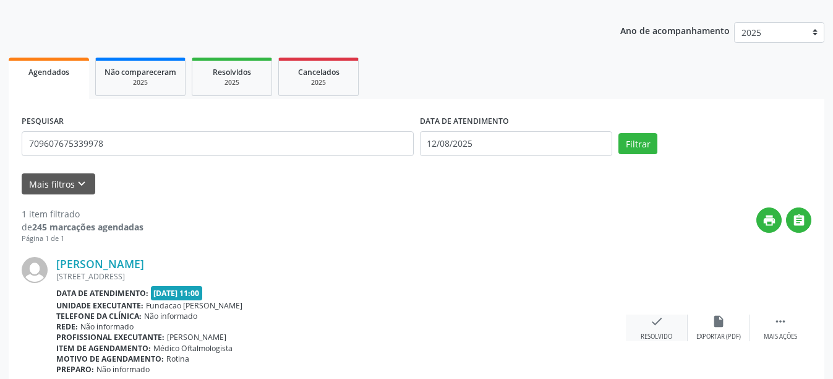
click at [664, 334] on div "Resolvido" at bounding box center [657, 336] width 32 height 9
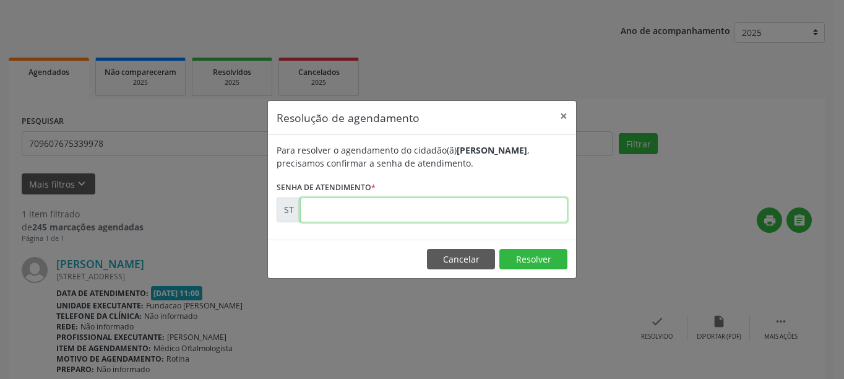
click at [367, 217] on input "text" at bounding box center [433, 209] width 267 height 25
type input "00012127"
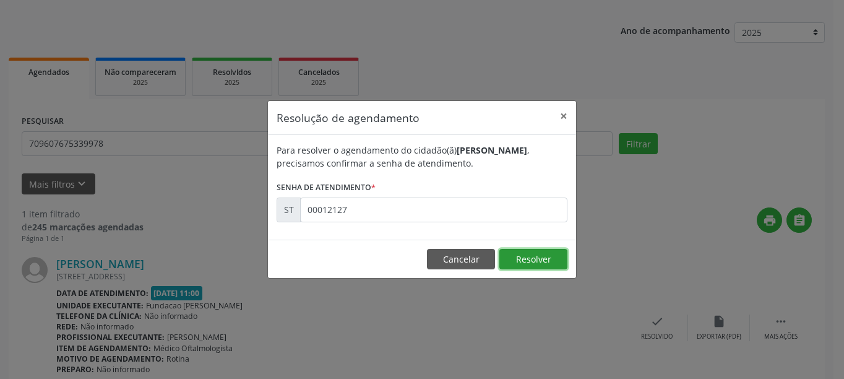
click at [552, 252] on button "Resolver" at bounding box center [533, 259] width 68 height 21
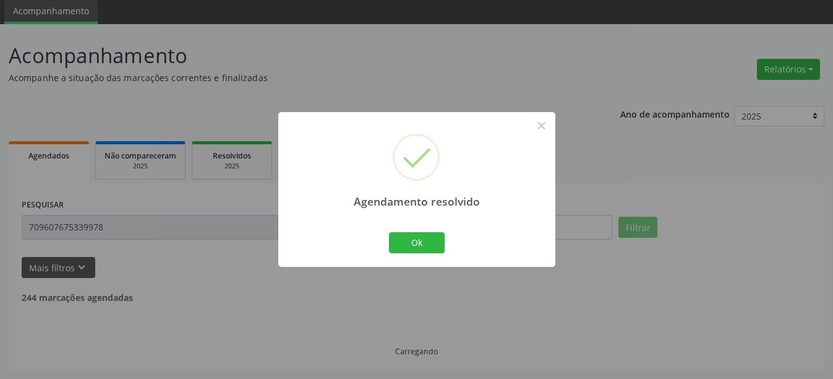
scroll to position [4, 0]
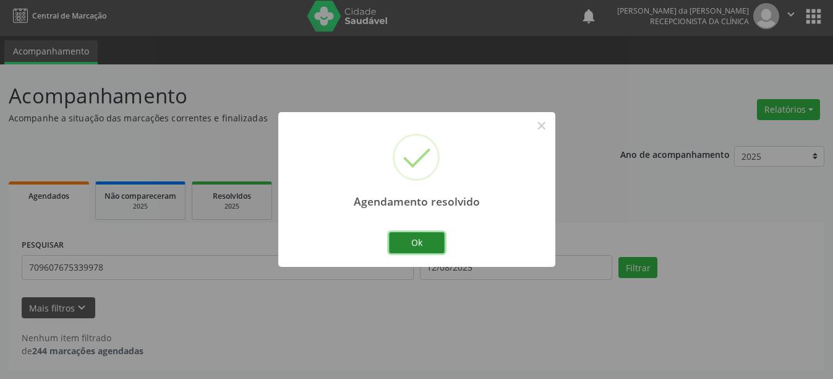
click at [419, 246] on button "Ok" at bounding box center [417, 242] width 56 height 21
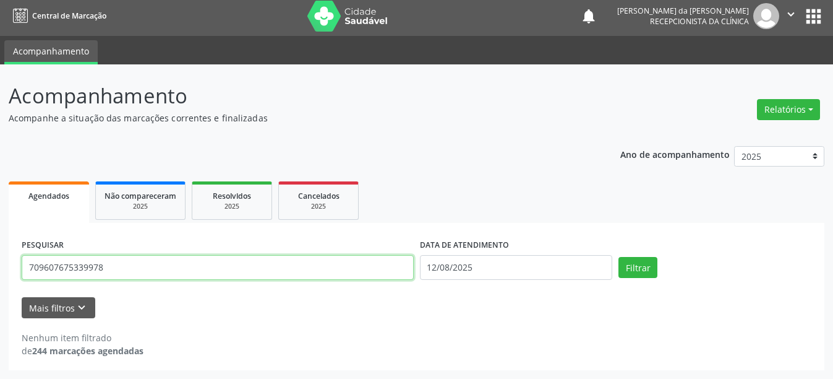
click at [119, 276] on input "709607675339978" at bounding box center [218, 267] width 392 height 25
type input "704804591527948"
click at [619, 257] on button "Filtrar" at bounding box center [638, 267] width 39 height 21
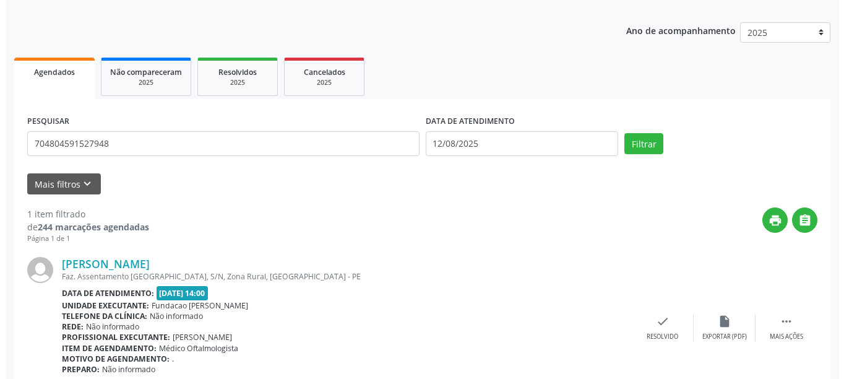
scroll to position [181, 0]
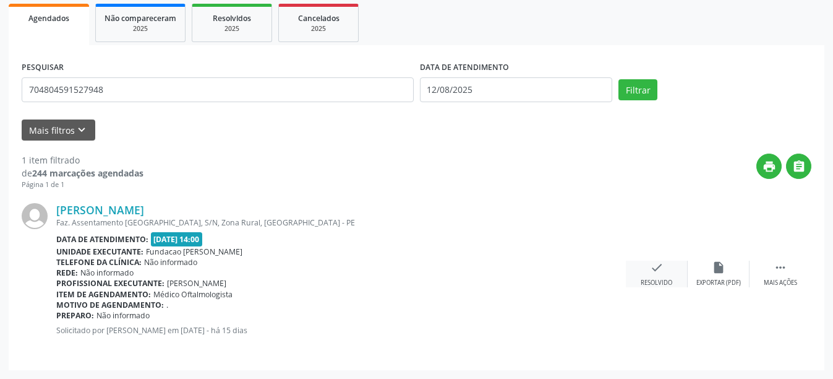
click at [658, 274] on div "check Resolvido" at bounding box center [657, 273] width 62 height 27
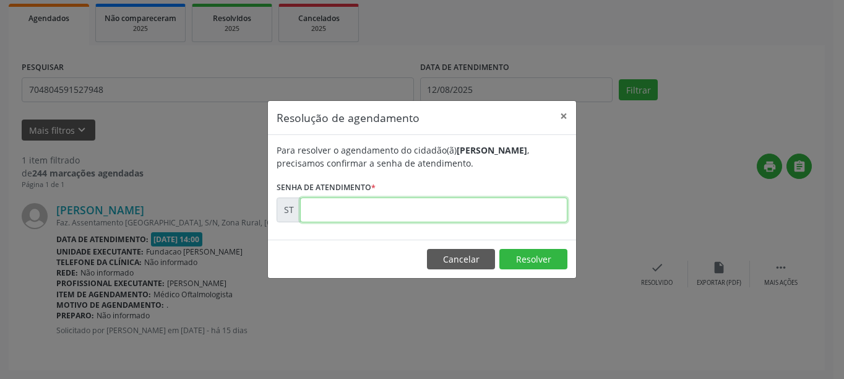
click at [394, 208] on input "text" at bounding box center [433, 209] width 267 height 25
type input "00012601"
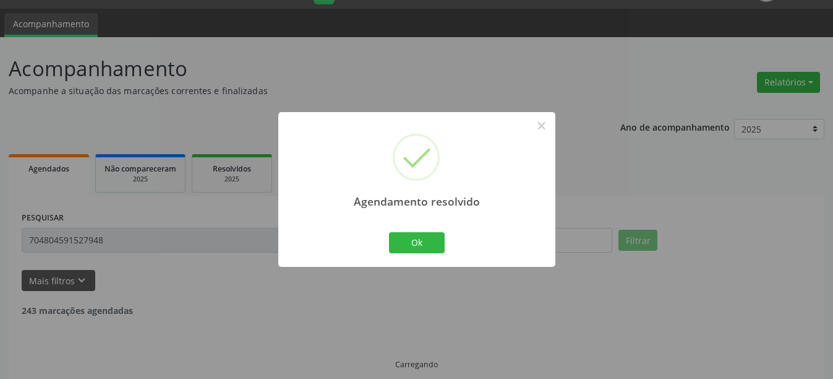
scroll to position [4, 0]
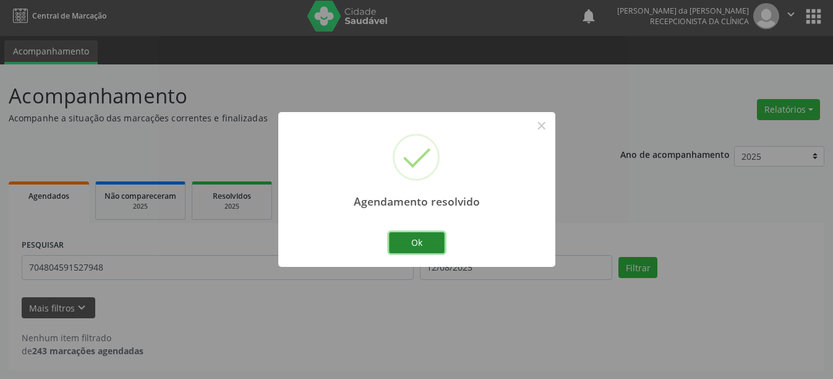
click at [422, 236] on button "Ok" at bounding box center [417, 242] width 56 height 21
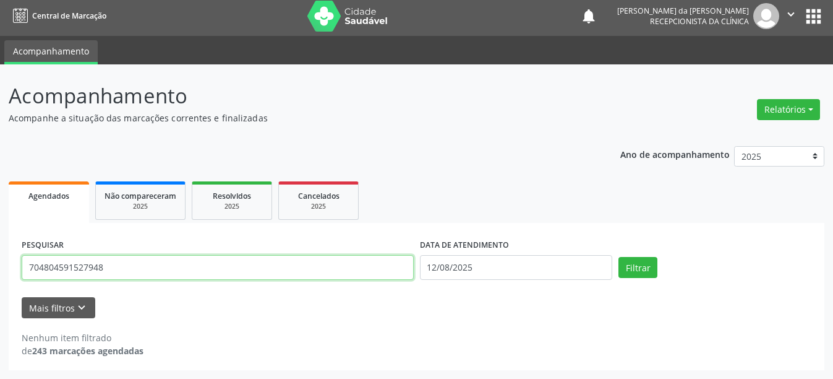
click at [128, 262] on input "704804591527948" at bounding box center [218, 267] width 392 height 25
type input "704206287129781"
click at [619, 257] on button "Filtrar" at bounding box center [638, 267] width 39 height 21
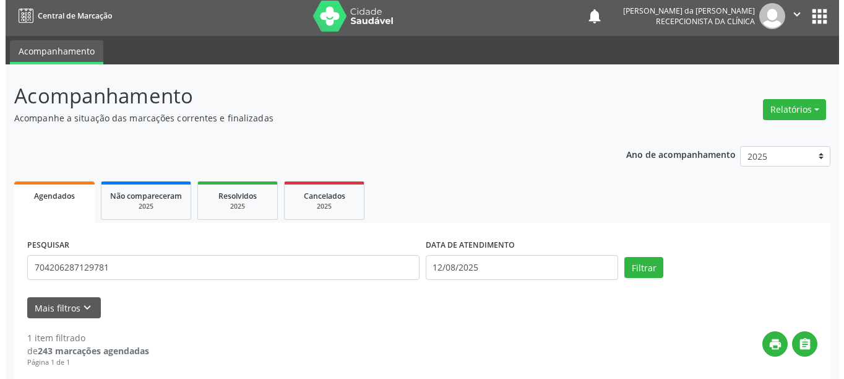
scroll to position [181, 0]
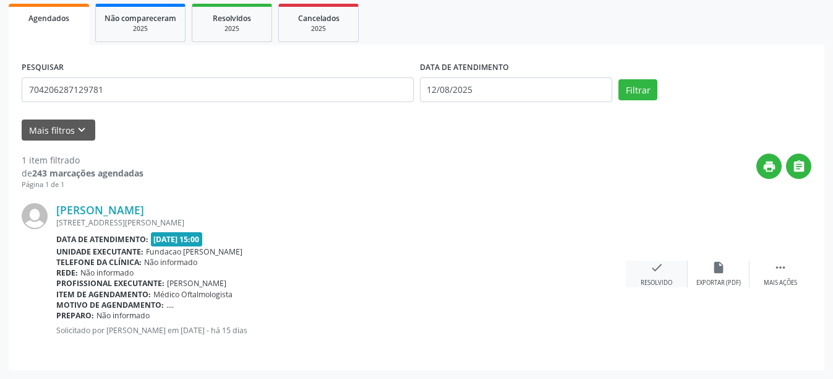
click at [650, 281] on div "Resolvido" at bounding box center [657, 282] width 32 height 9
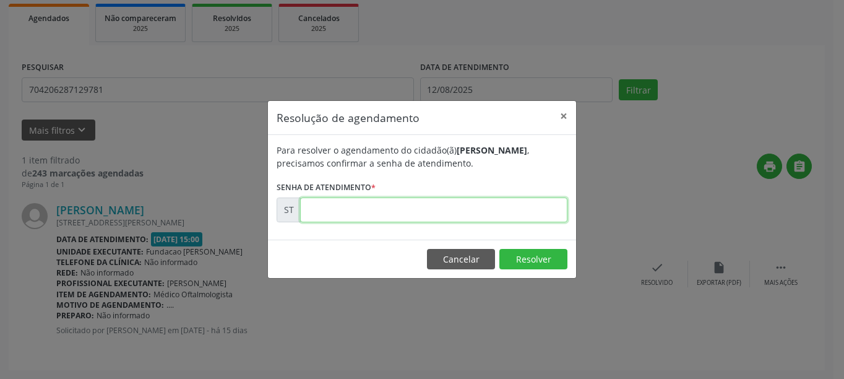
click at [459, 211] on input "text" at bounding box center [433, 209] width 267 height 25
type input "00013001"
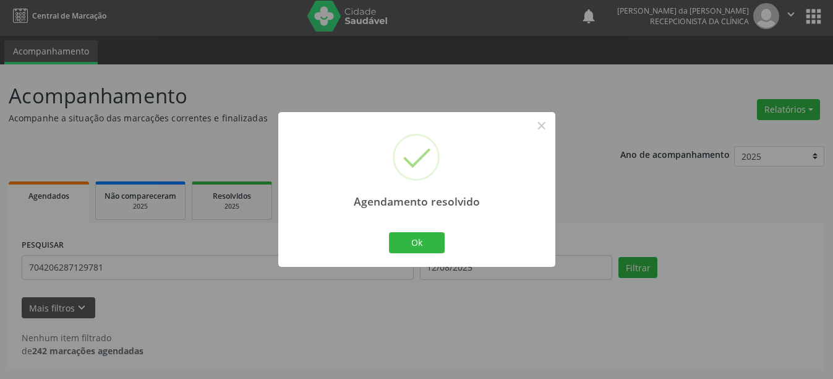
scroll to position [4, 0]
click at [427, 247] on button "Ok" at bounding box center [417, 242] width 56 height 21
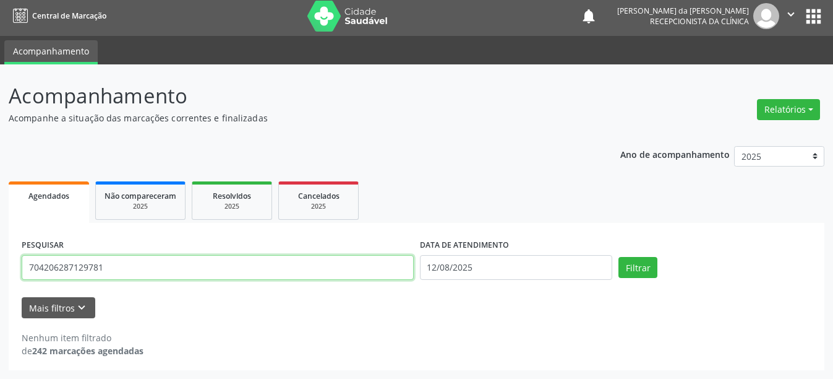
click at [256, 265] on input "704206287129781" at bounding box center [218, 267] width 392 height 25
type input "704109040863950"
click at [619, 257] on button "Filtrar" at bounding box center [638, 267] width 39 height 21
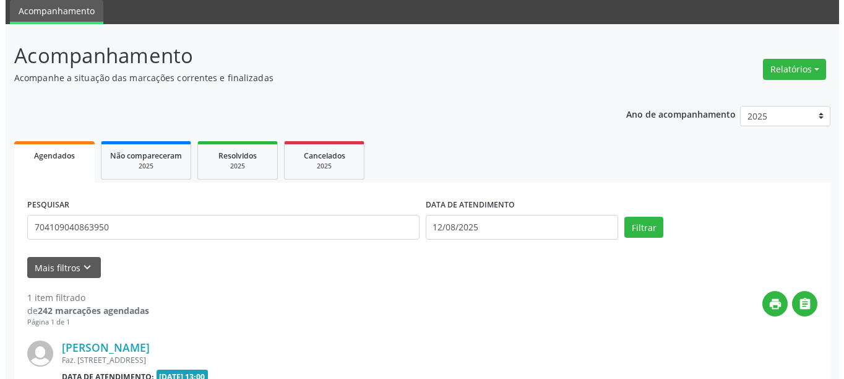
scroll to position [181, 0]
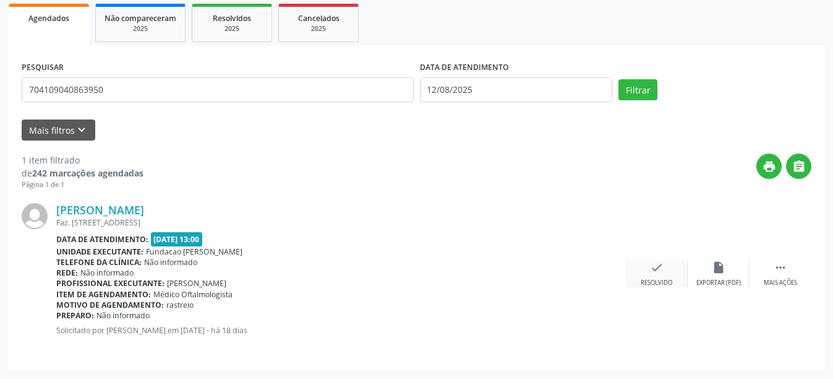
click at [646, 278] on div "Resolvido" at bounding box center [657, 282] width 32 height 9
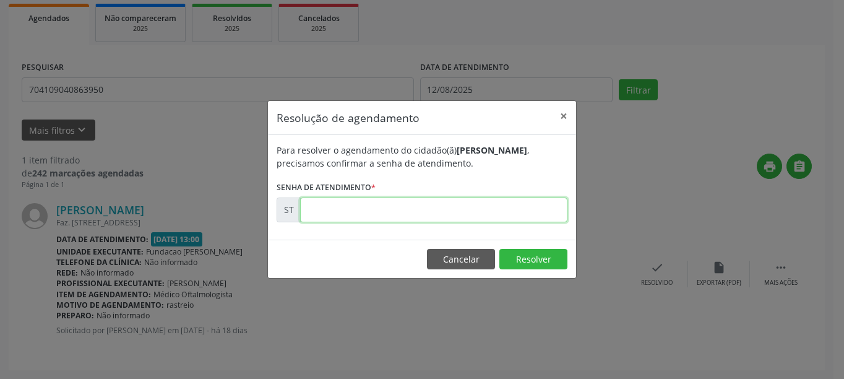
click at [462, 203] on input "text" at bounding box center [433, 209] width 267 height 25
type input "00012328"
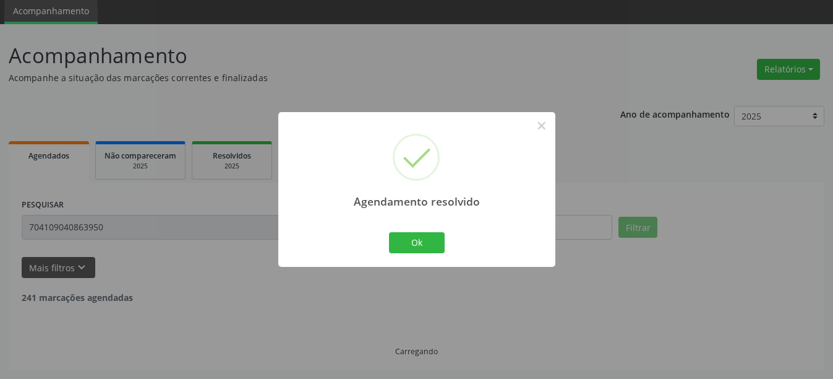
scroll to position [4, 0]
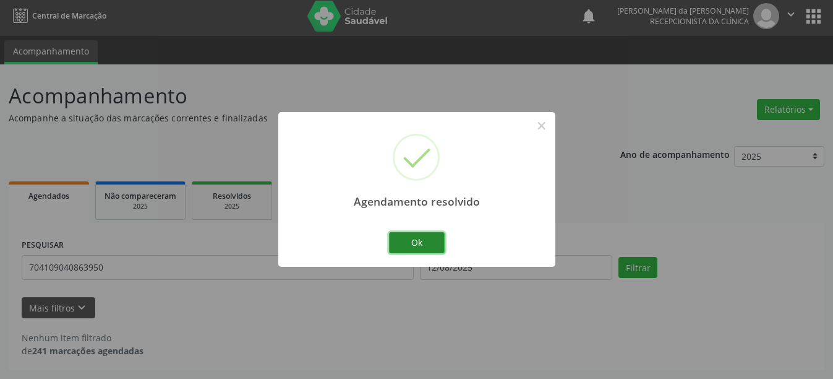
click at [403, 249] on button "Ok" at bounding box center [417, 242] width 56 height 21
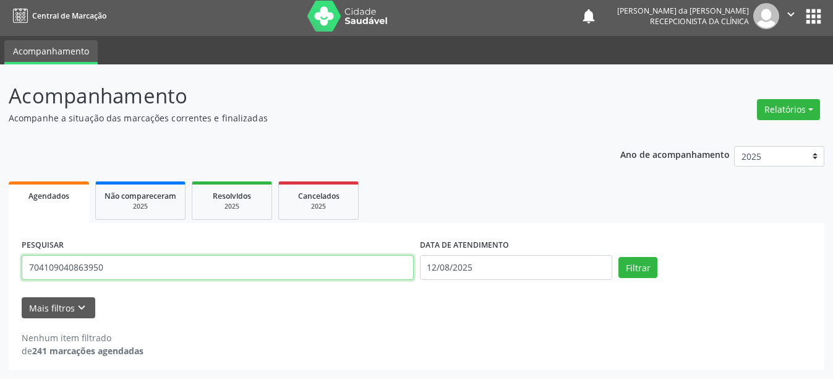
click at [360, 265] on input "704109040863950" at bounding box center [218, 267] width 392 height 25
type input "7"
type input "700606976975062"
click at [619, 257] on button "Filtrar" at bounding box center [638, 267] width 39 height 21
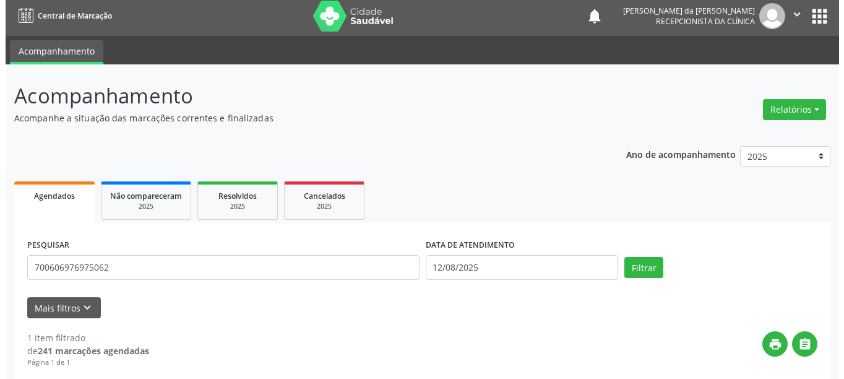
scroll to position [181, 0]
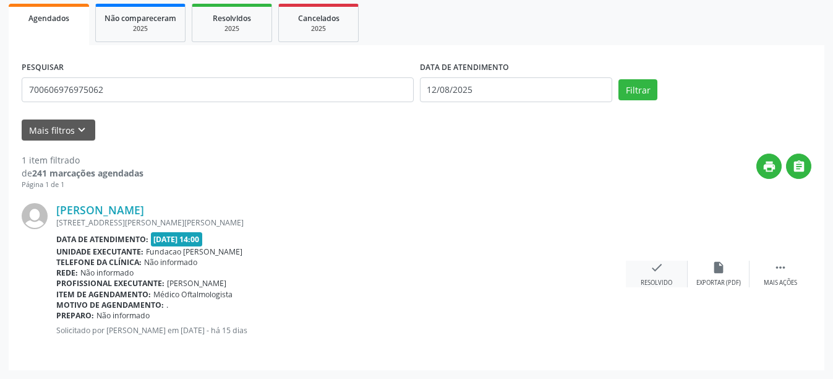
click at [658, 267] on icon "check" at bounding box center [657, 267] width 14 height 14
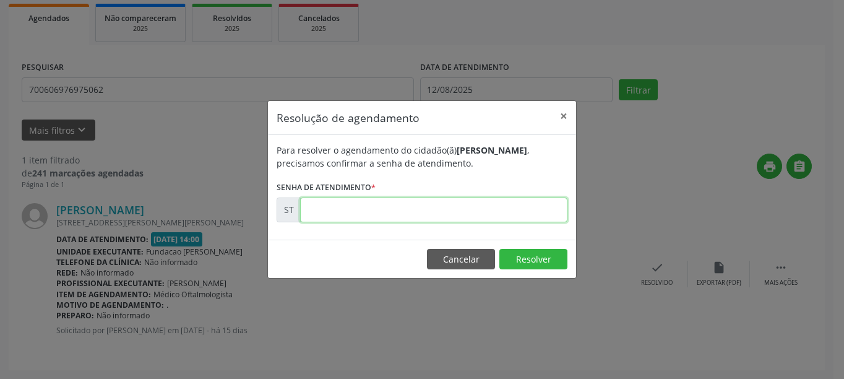
click at [484, 204] on input "text" at bounding box center [433, 209] width 267 height 25
type input "00012606"
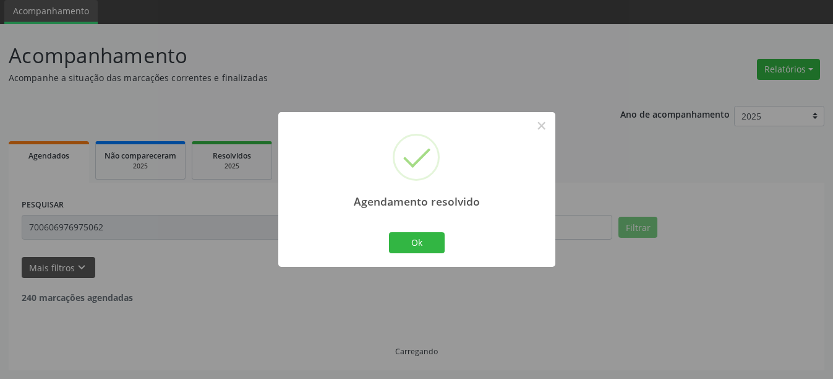
scroll to position [4, 0]
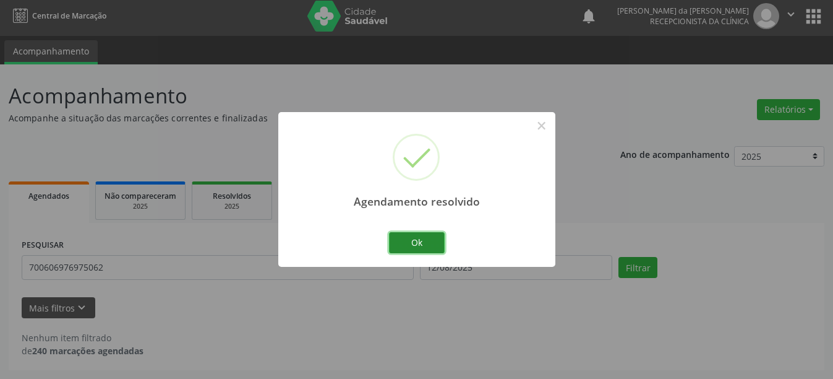
click at [444, 241] on button "Ok" at bounding box center [417, 242] width 56 height 21
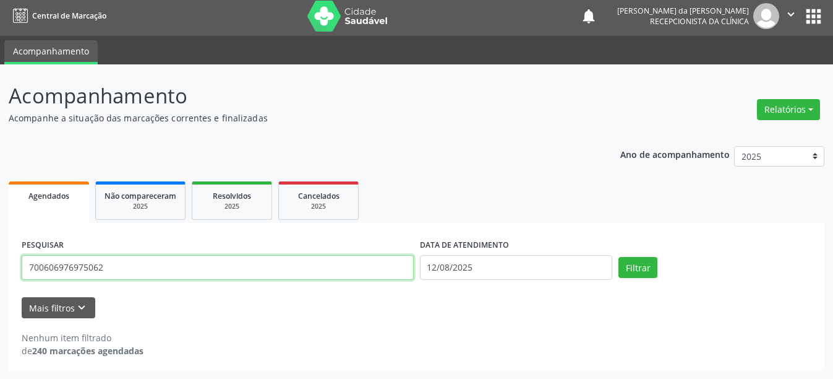
click at [261, 272] on input "700606976975062" at bounding box center [218, 267] width 392 height 25
type input "707801629434315"
click at [619, 257] on button "Filtrar" at bounding box center [638, 267] width 39 height 21
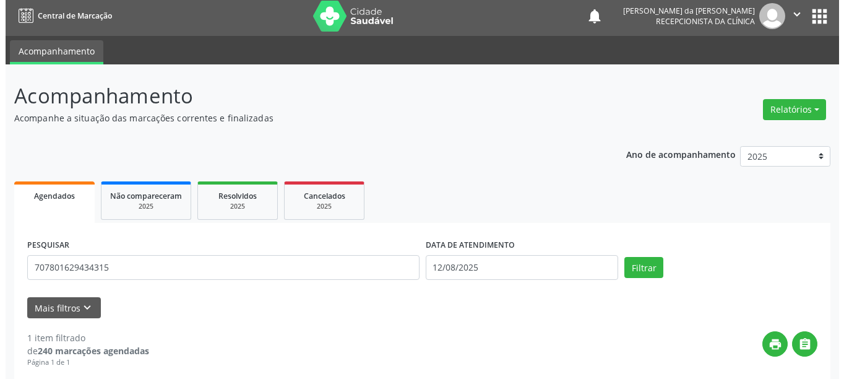
scroll to position [181, 0]
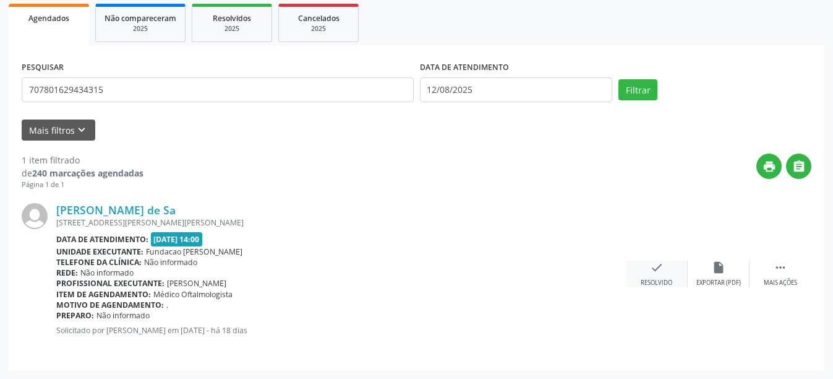
click at [660, 275] on div "check Resolvido" at bounding box center [657, 273] width 62 height 27
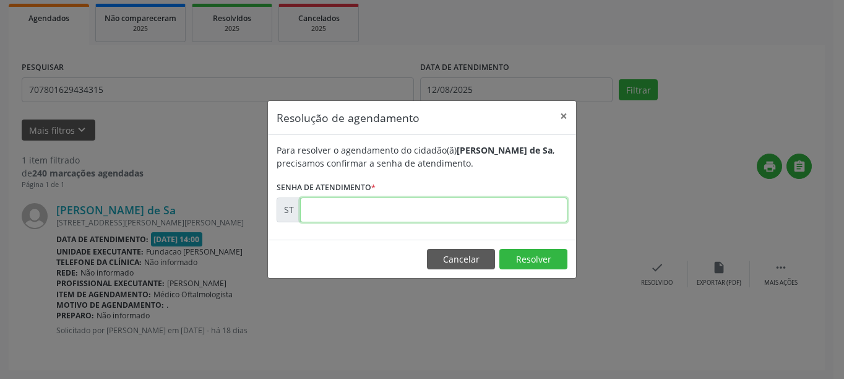
click at [458, 217] on input "text" at bounding box center [433, 209] width 267 height 25
type input "00012443"
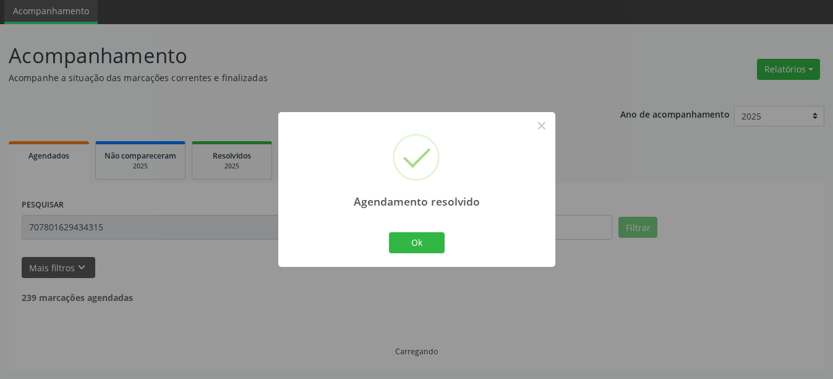
scroll to position [4, 0]
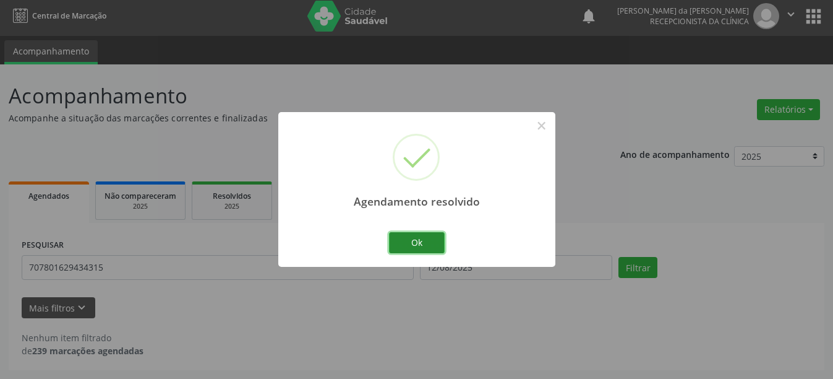
click at [411, 249] on button "Ok" at bounding box center [417, 242] width 56 height 21
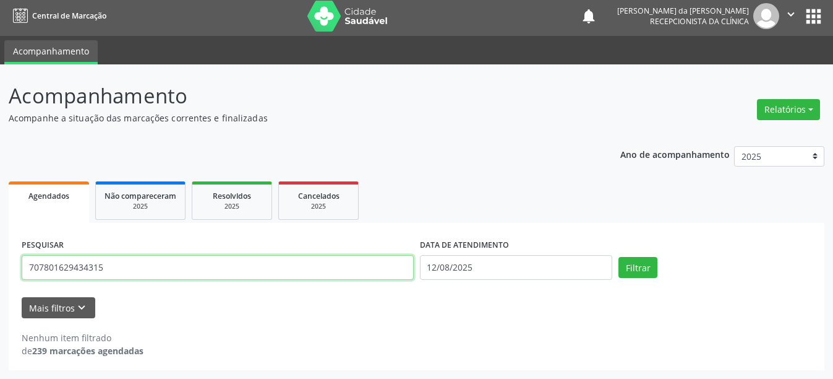
click at [155, 273] on input "707801629434315" at bounding box center [218, 267] width 392 height 25
type input "707000828805336"
click at [619, 257] on button "Filtrar" at bounding box center [638, 267] width 39 height 21
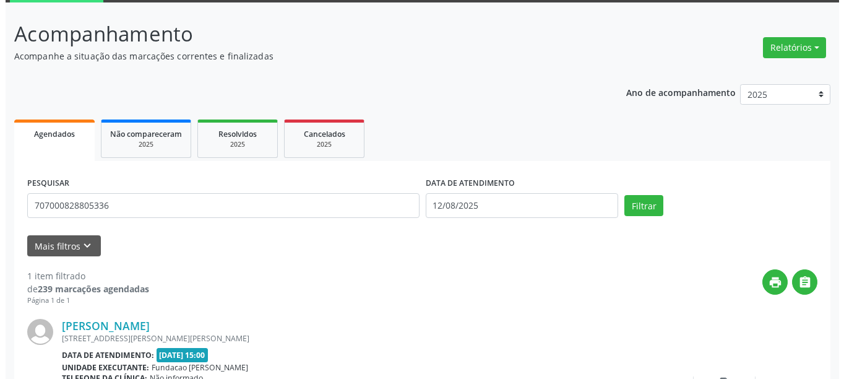
scroll to position [181, 0]
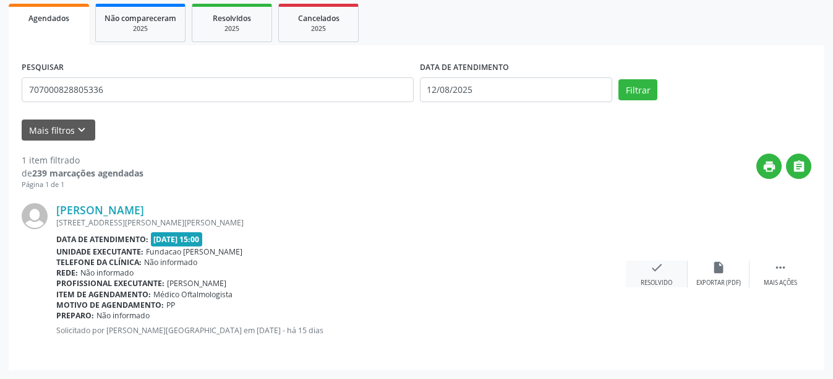
click at [653, 275] on div "check Resolvido" at bounding box center [657, 273] width 62 height 27
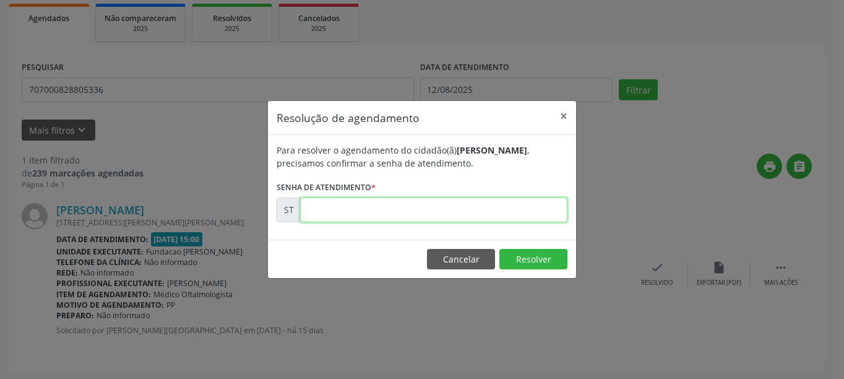
click at [380, 213] on input "text" at bounding box center [433, 209] width 267 height 25
type input "00012994"
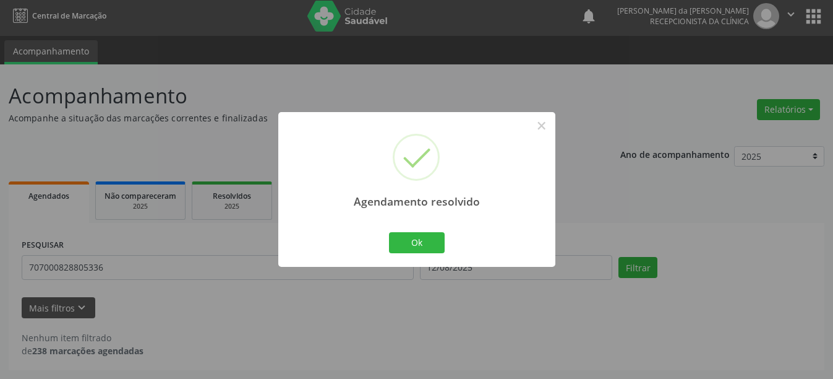
scroll to position [4, 0]
click at [430, 244] on button "Ok" at bounding box center [417, 242] width 56 height 21
